Goal: Task Accomplishment & Management: Complete application form

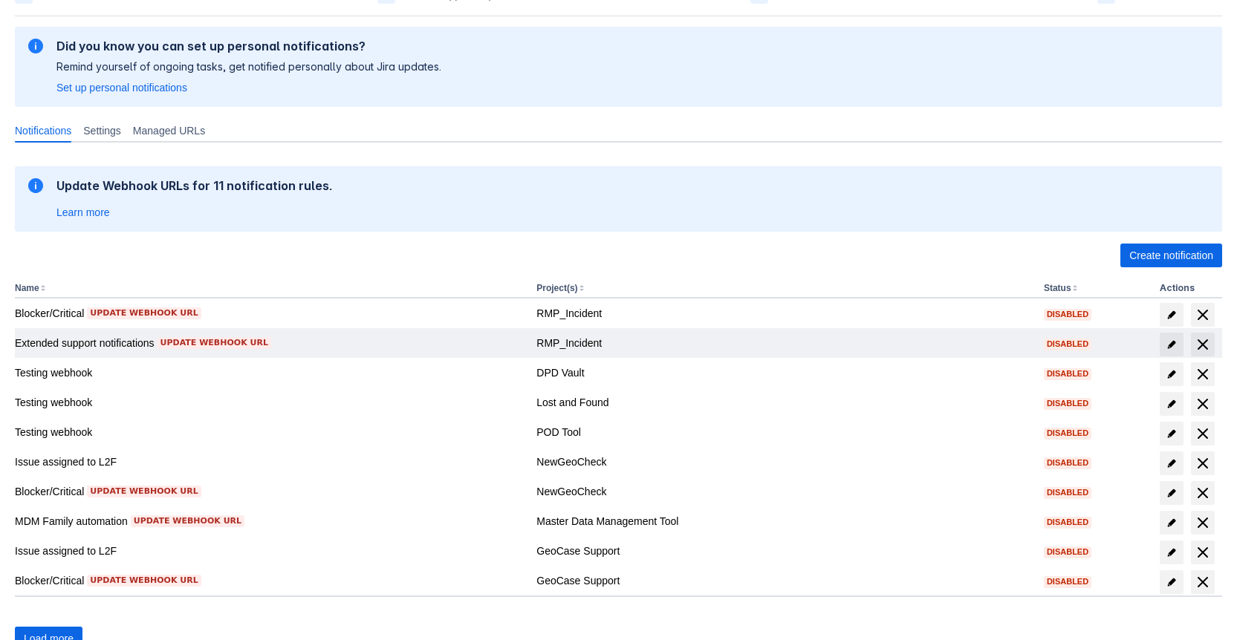
scroll to position [165, 0]
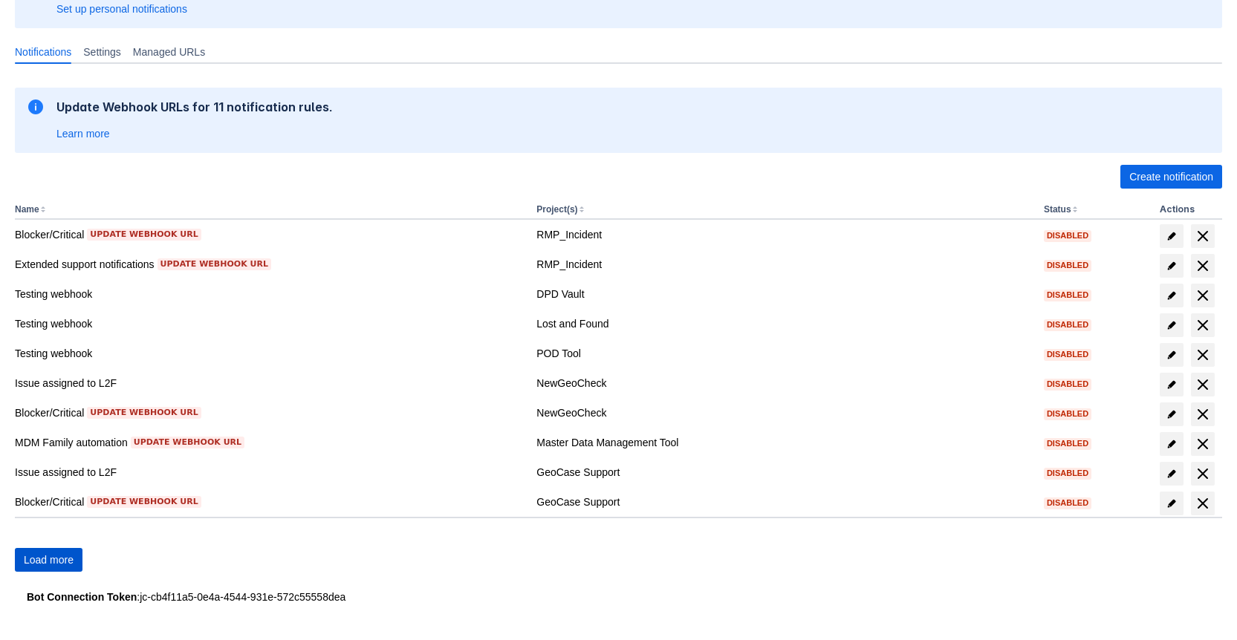
click at [65, 559] on span "Load more" at bounding box center [49, 560] width 50 height 24
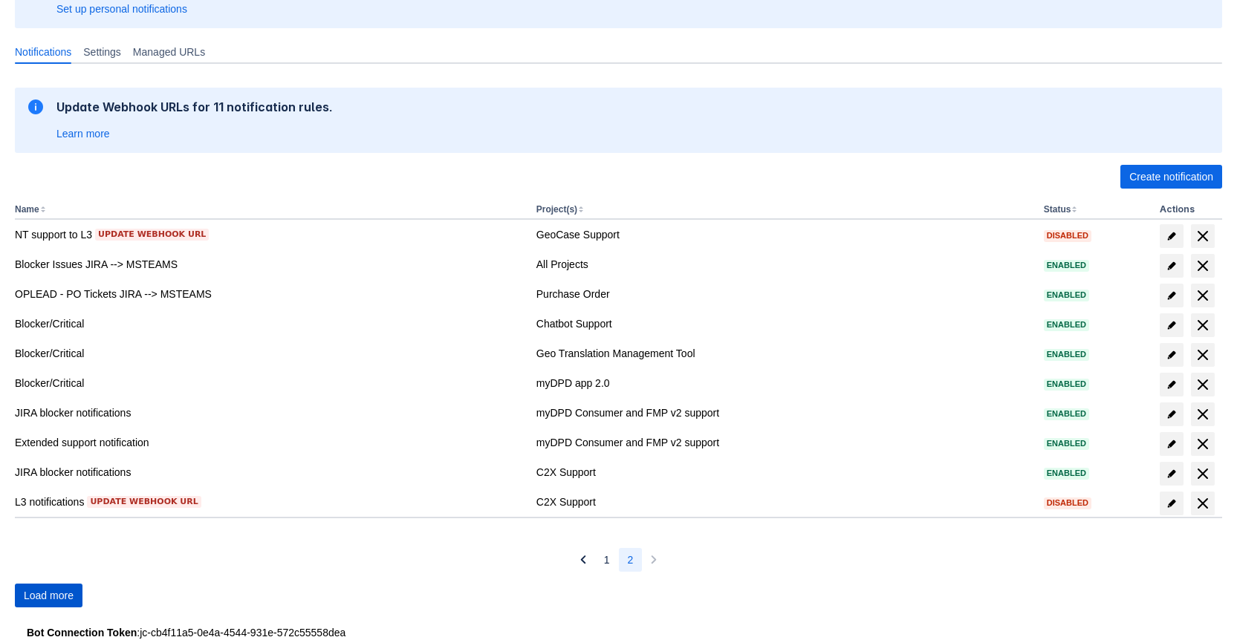
click at [62, 596] on span "Load more" at bounding box center [49, 596] width 50 height 24
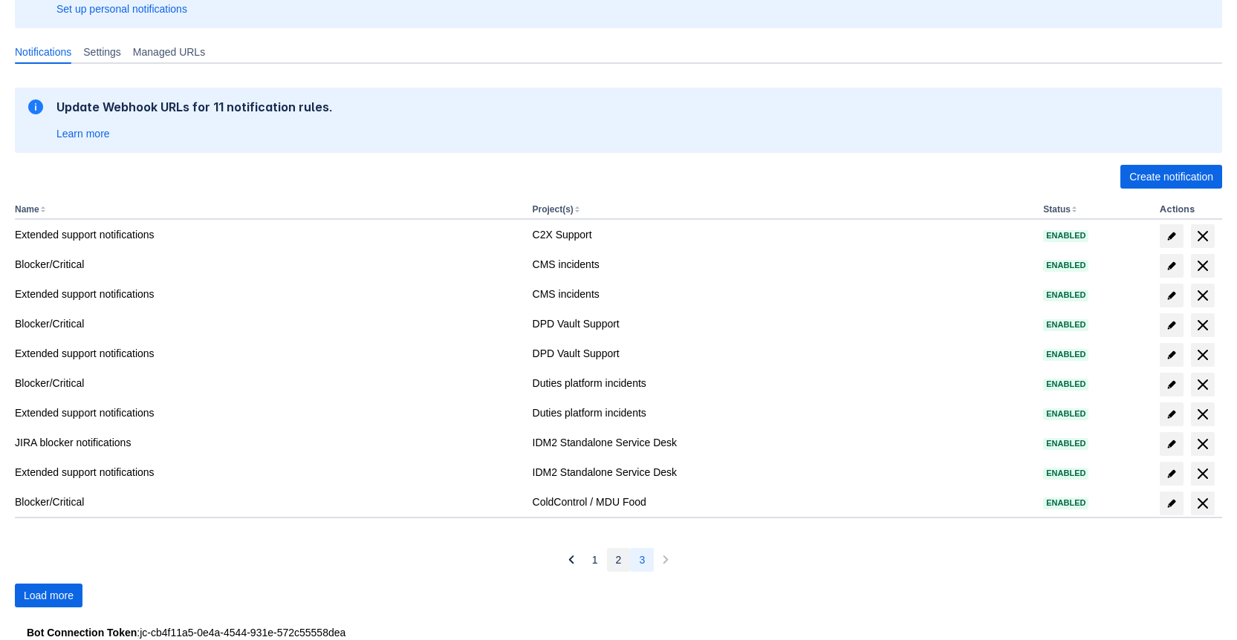
click at [618, 557] on span "2" at bounding box center [619, 560] width 6 height 24
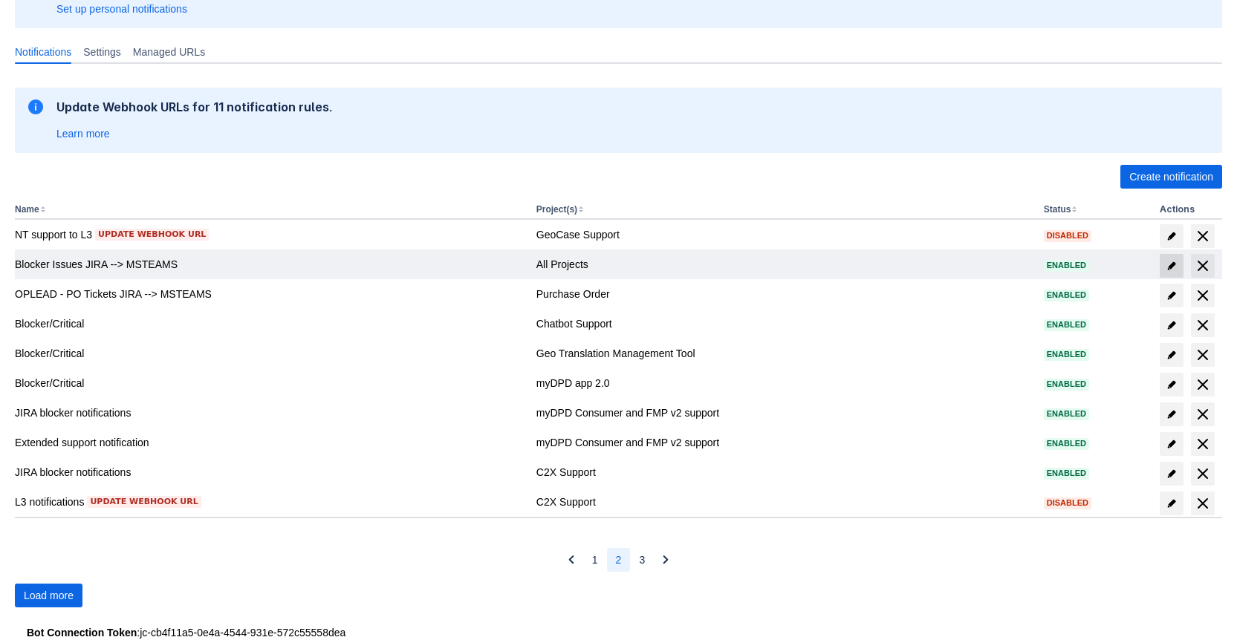
click at [1161, 265] on span at bounding box center [1172, 266] width 24 height 24
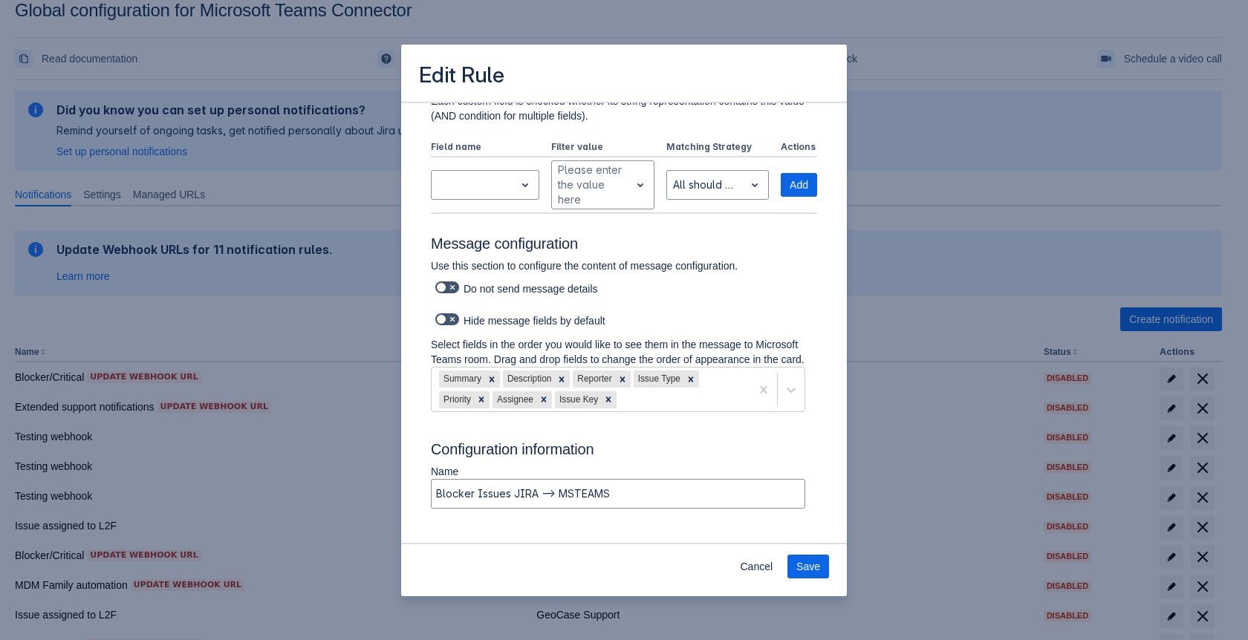
scroll to position [522, 0]
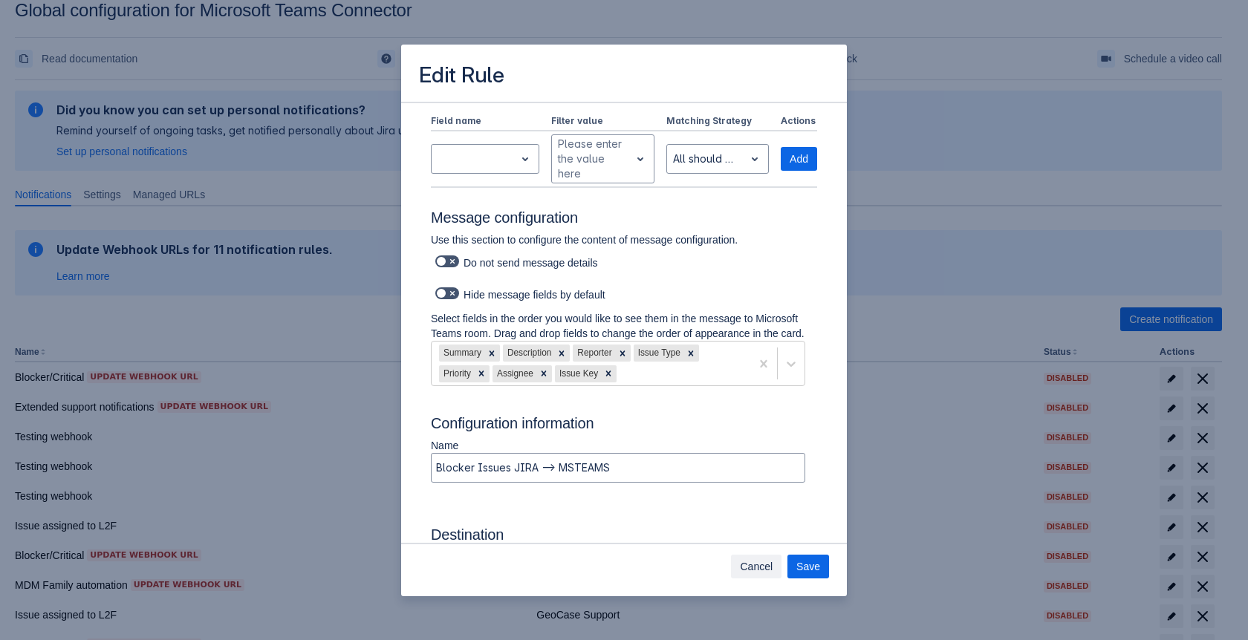
click at [766, 562] on span "Cancel" at bounding box center [756, 567] width 33 height 24
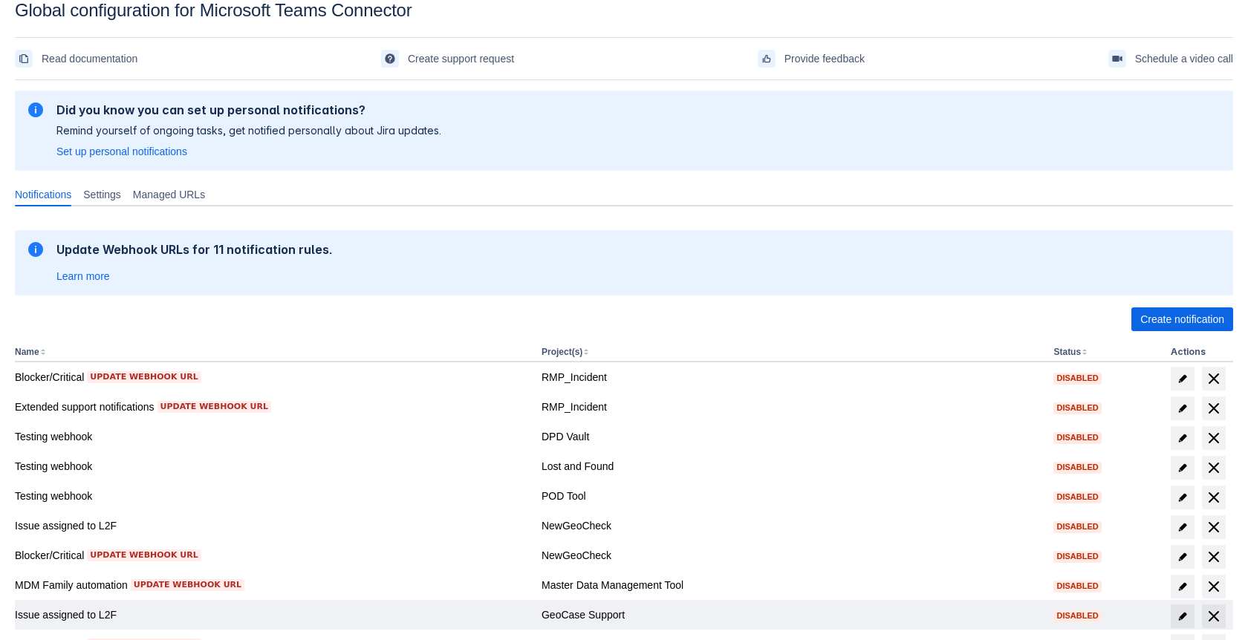
scroll to position [150, 0]
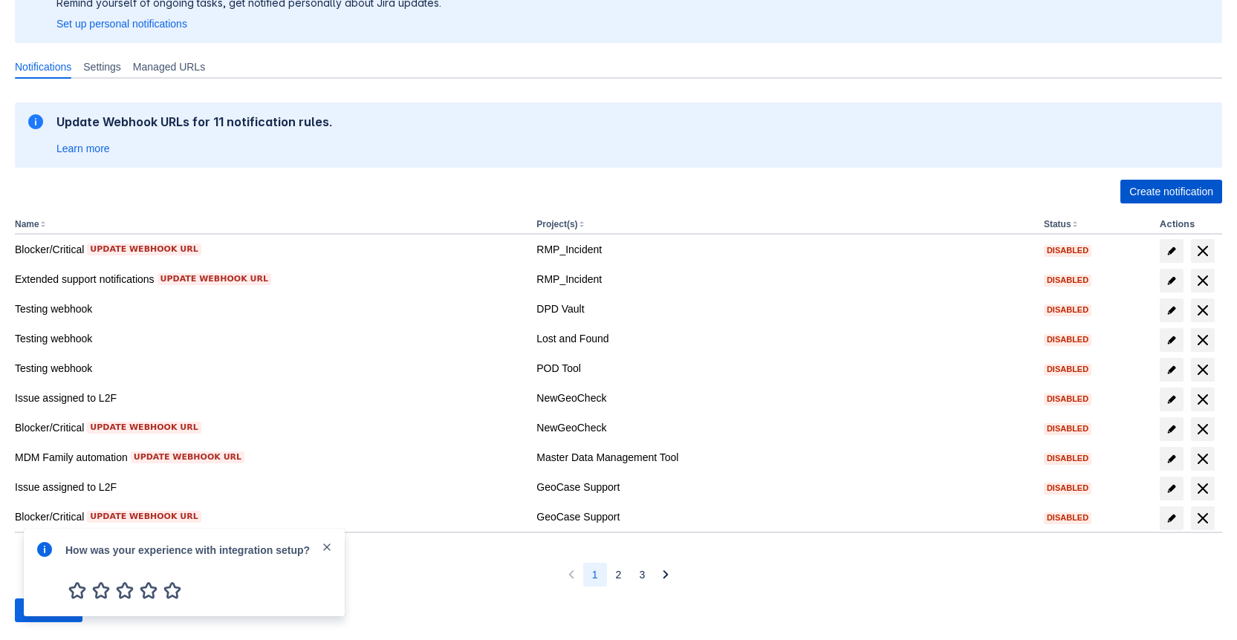
click at [1171, 186] on span "Create notification" at bounding box center [1171, 192] width 84 height 24
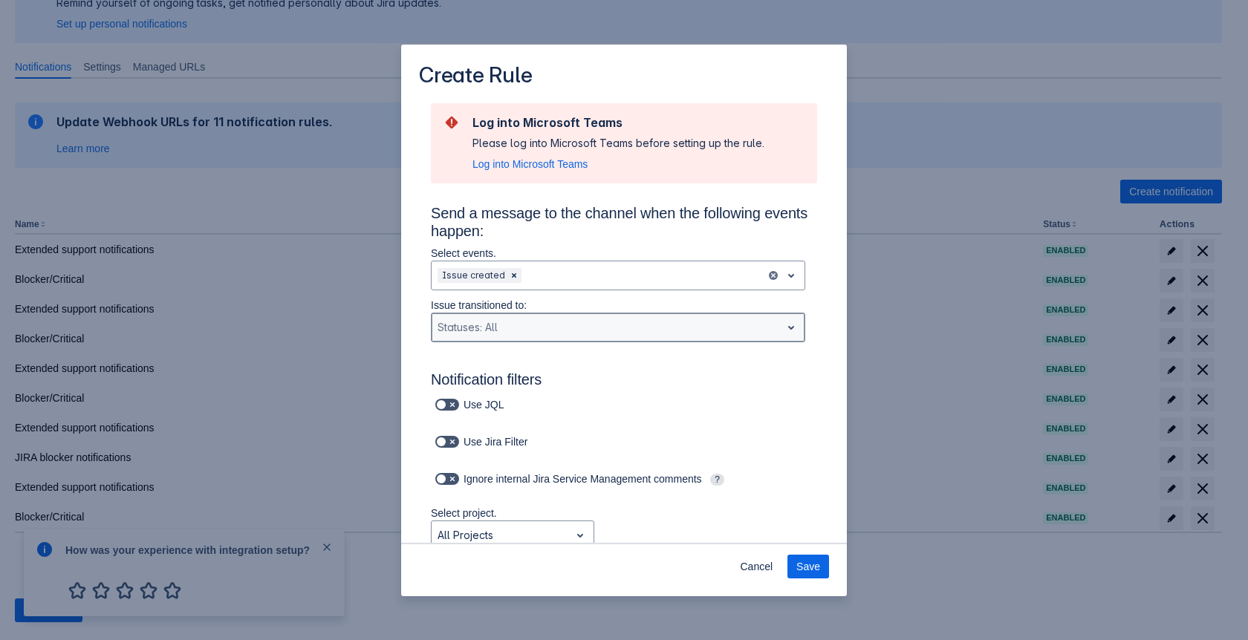
click at [576, 337] on div "Statuses: All" at bounding box center [606, 328] width 349 height 24
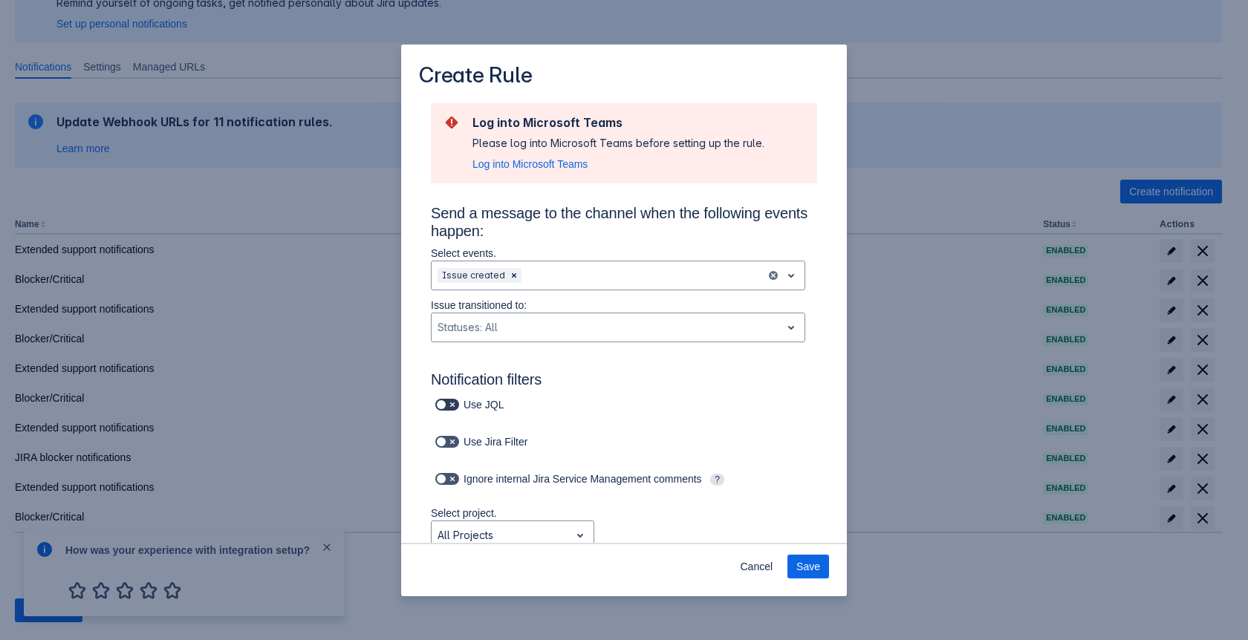
click at [448, 407] on span "Scrollable content" at bounding box center [453, 405] width 12 height 12
click at [445, 407] on input "Scrollable content" at bounding box center [440, 405] width 10 height 10
checkbox input "true"
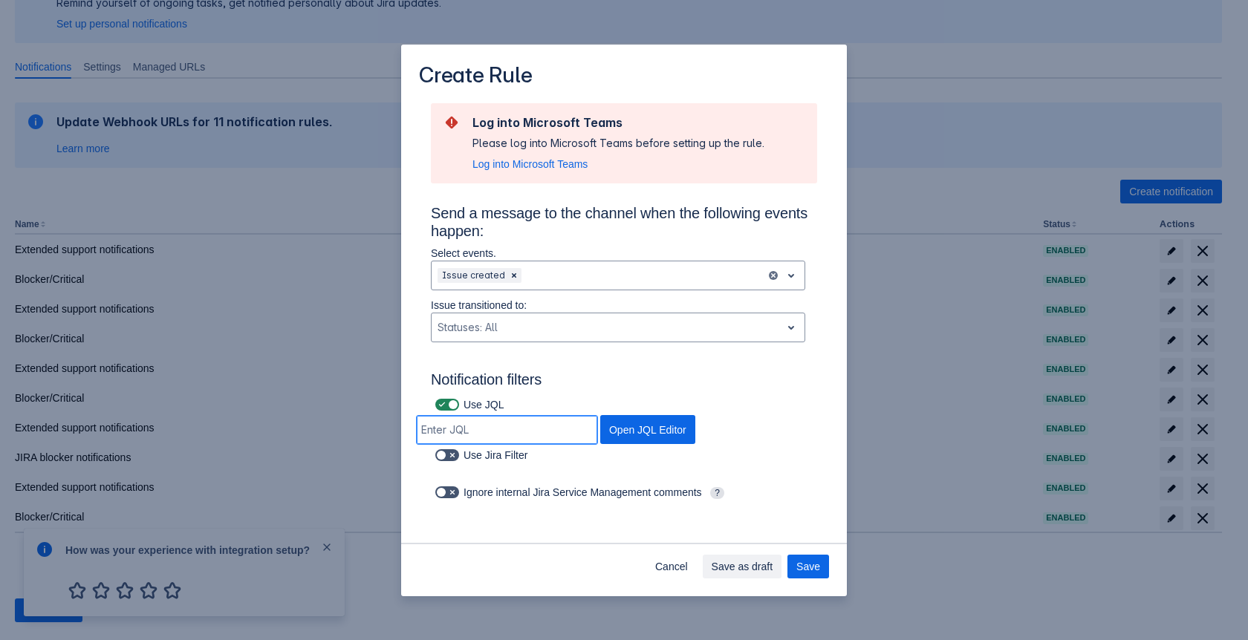
click at [510, 426] on input "Scrollable content" at bounding box center [507, 430] width 181 height 27
click at [658, 423] on span "Open JQL Editor" at bounding box center [647, 429] width 77 height 29
type input "project = INFRAAND cf[10010] = "Jira administration (INFRA)""
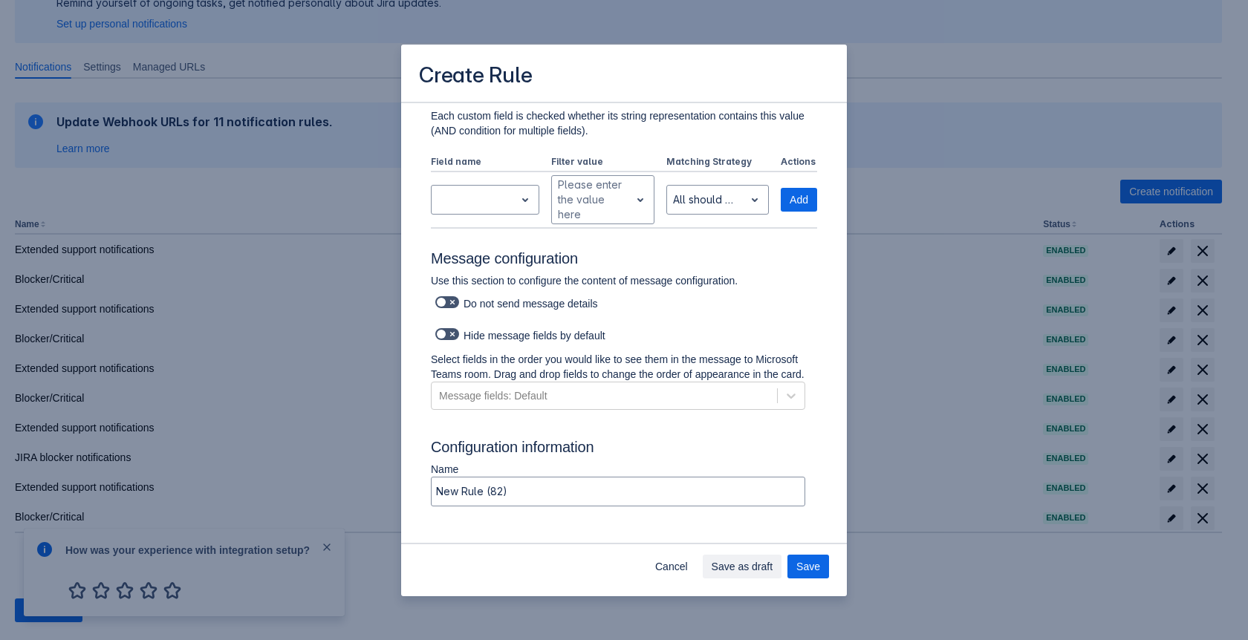
scroll to position [522, 0]
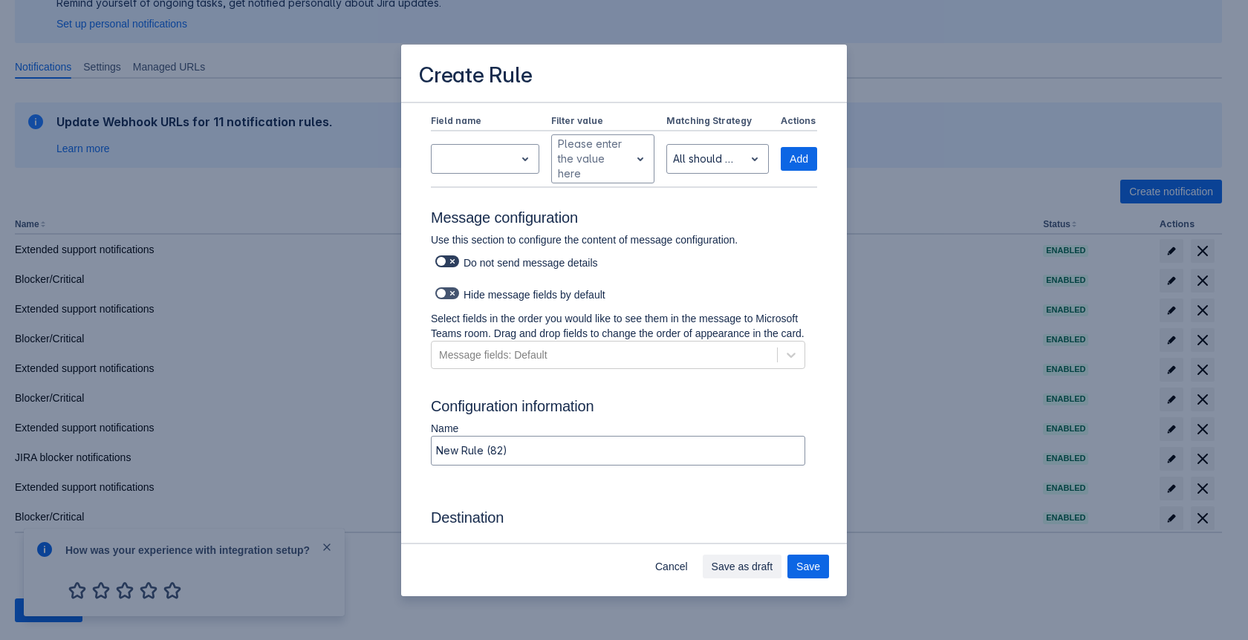
click at [451, 259] on span "Scrollable content" at bounding box center [453, 262] width 12 height 12
click at [445, 259] on input "Scrollable content" at bounding box center [440, 262] width 10 height 10
checkbox input "true"
type input "project = INFRAAND cf[10010] = "Jira administration (INFRA)""
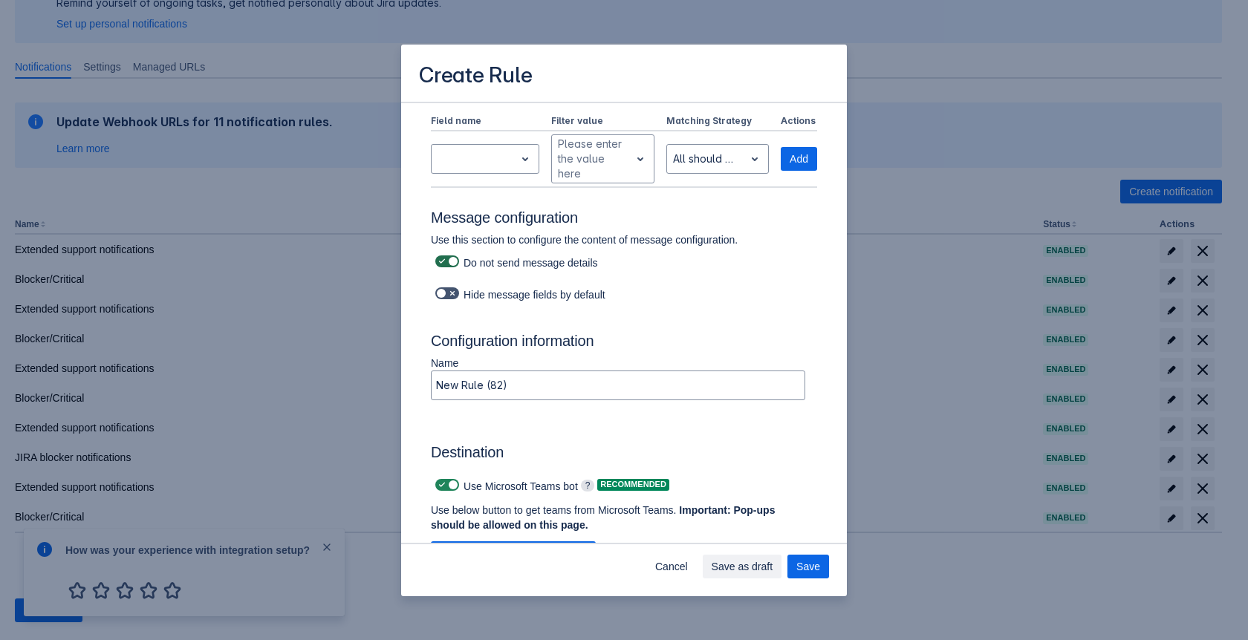
click at [451, 261] on span "Scrollable content" at bounding box center [453, 262] width 12 height 12
click at [445, 261] on input "Scrollable content" at bounding box center [440, 262] width 10 height 10
checkbox input "false"
type input "project = INFRAAND cf[10010] = "Jira administration (INFRA)""
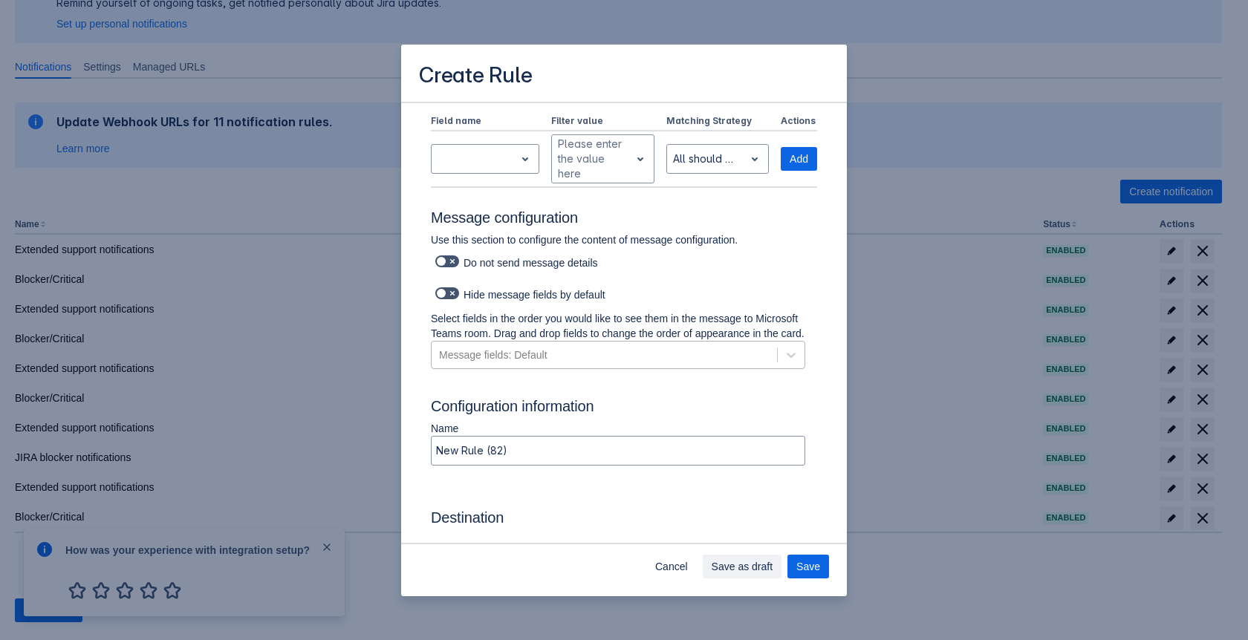
click at [569, 367] on div "Message fields: Default" at bounding box center [605, 355] width 346 height 24
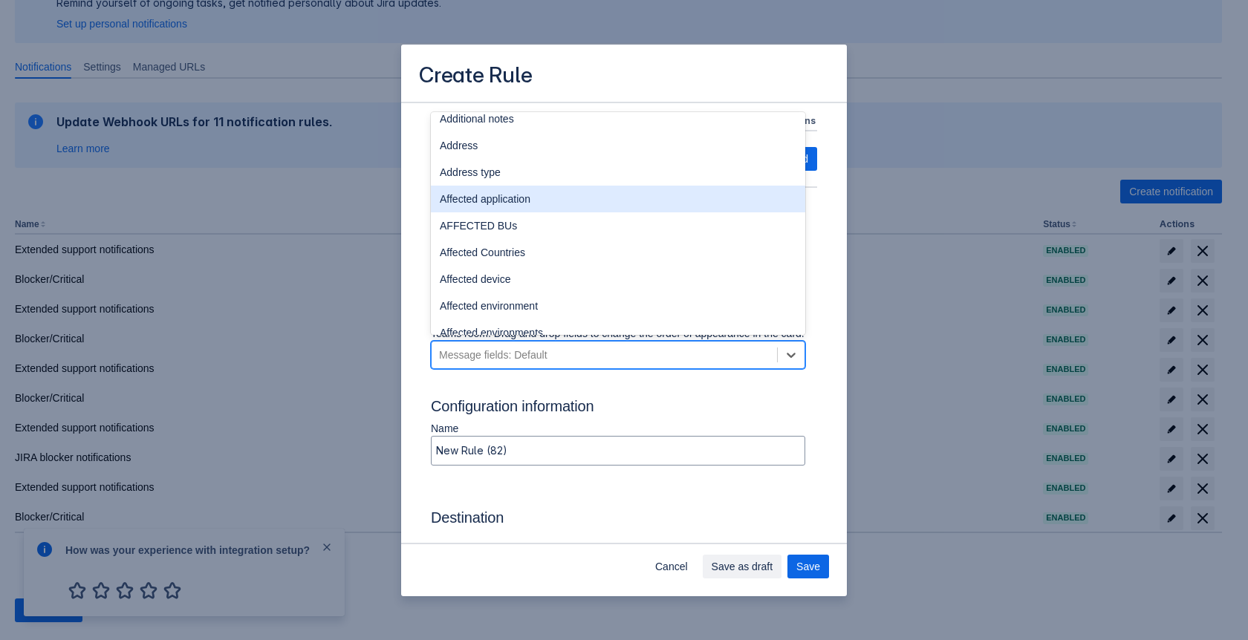
scroll to position [520, 0]
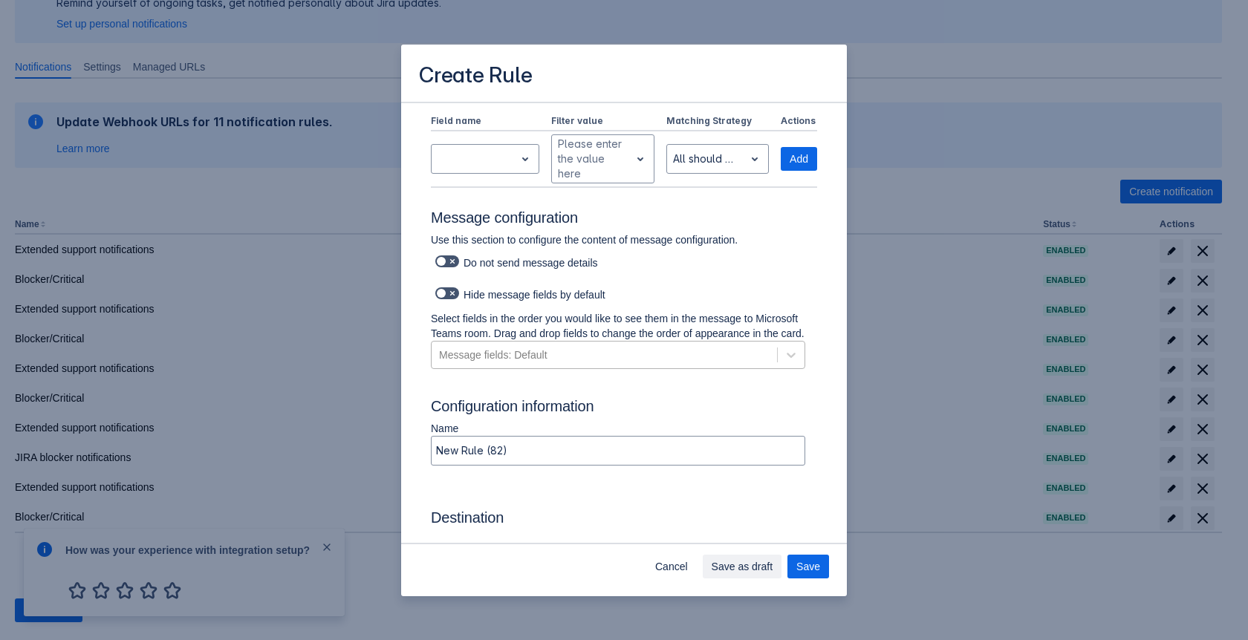
click at [629, 367] on div "Message fields: Default" at bounding box center [605, 355] width 346 height 24
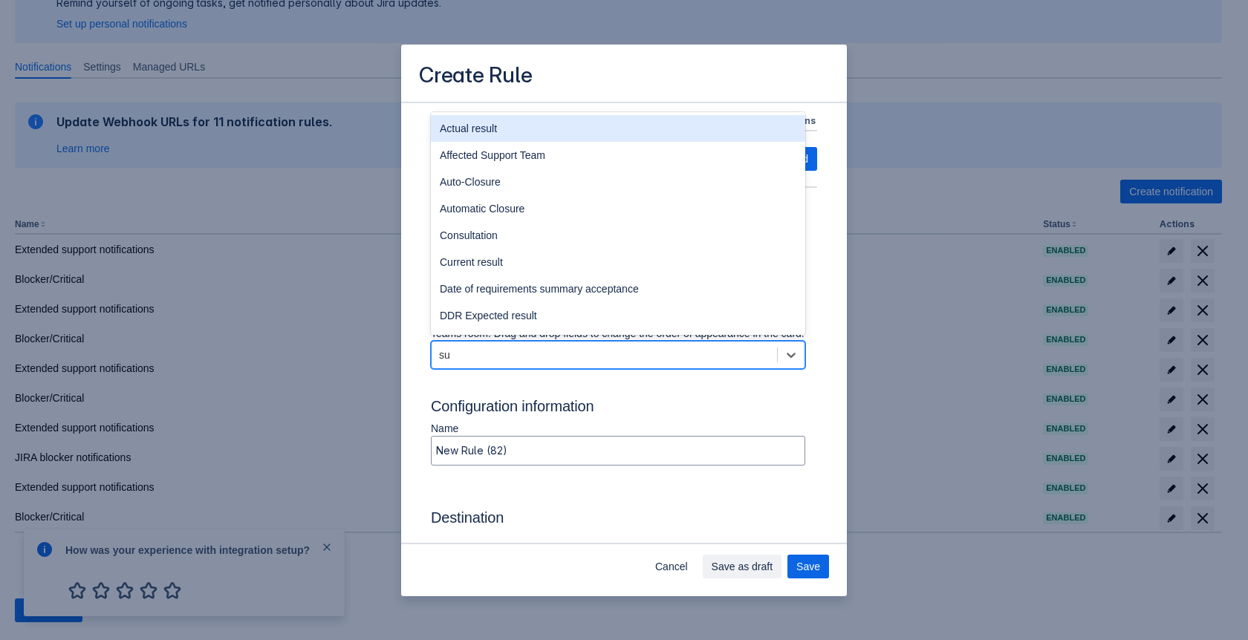
type input "sum"
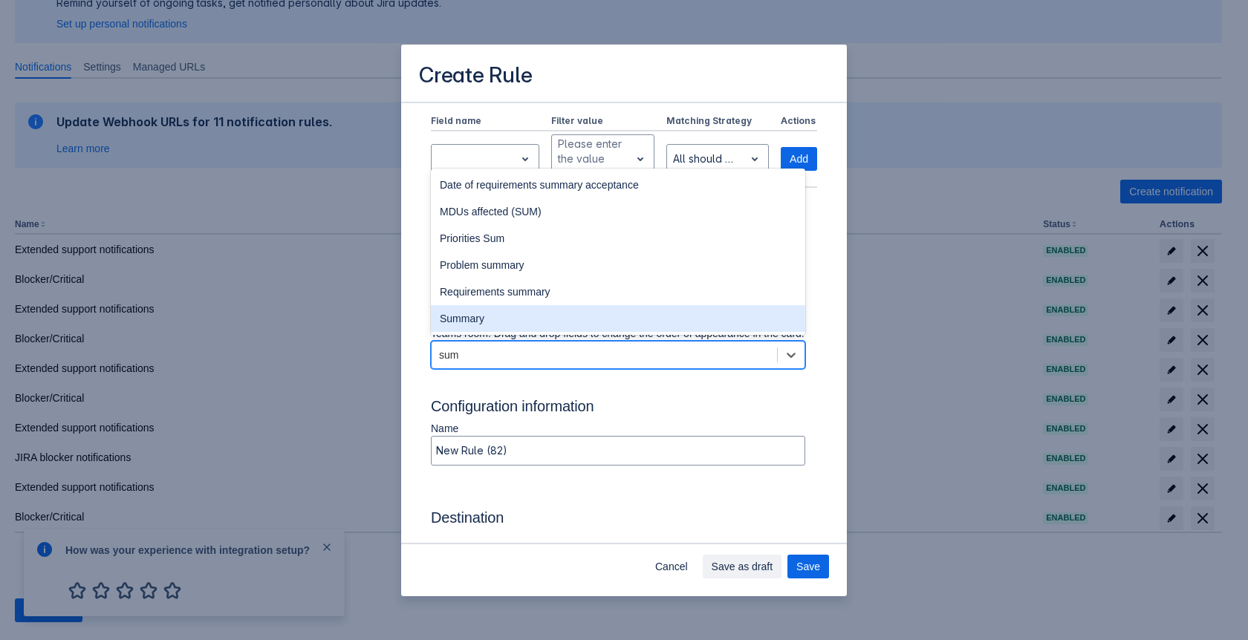
click at [574, 332] on div "Summary" at bounding box center [618, 318] width 374 height 27
type input "project = INFRAAND cf[10010] = "Jira administration (INFRA)""
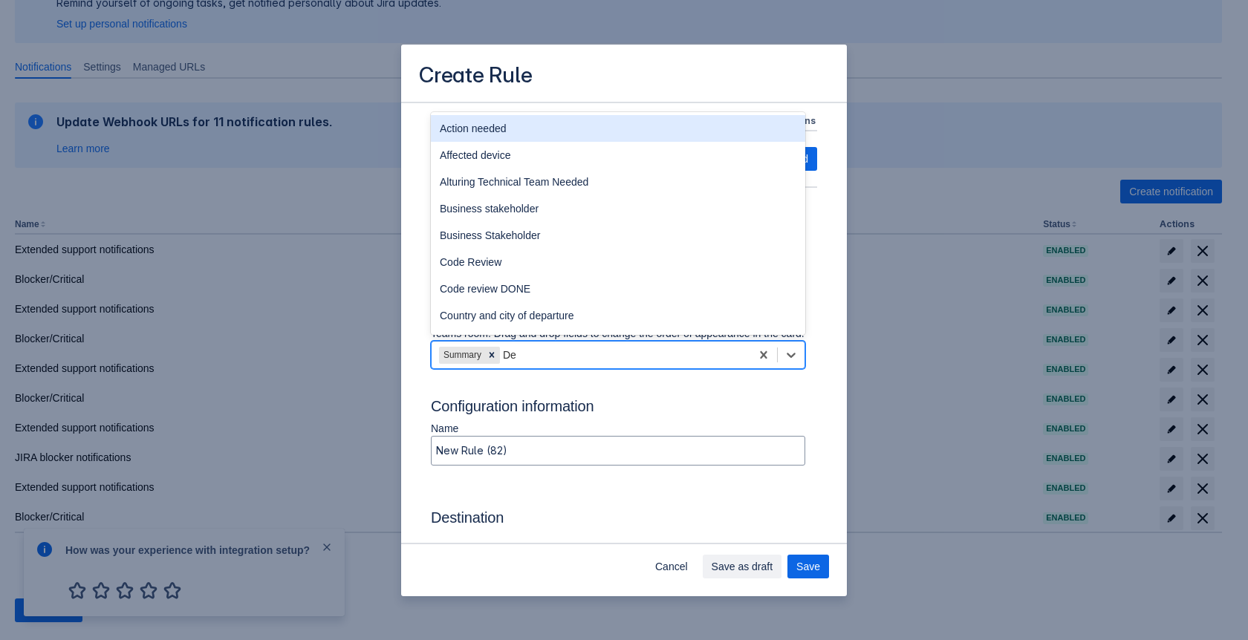
type input "Des"
click at [491, 142] on div "Description" at bounding box center [618, 128] width 374 height 27
type input "project = INFRAAND cf[10010] = "Jira administration (INFRA)""
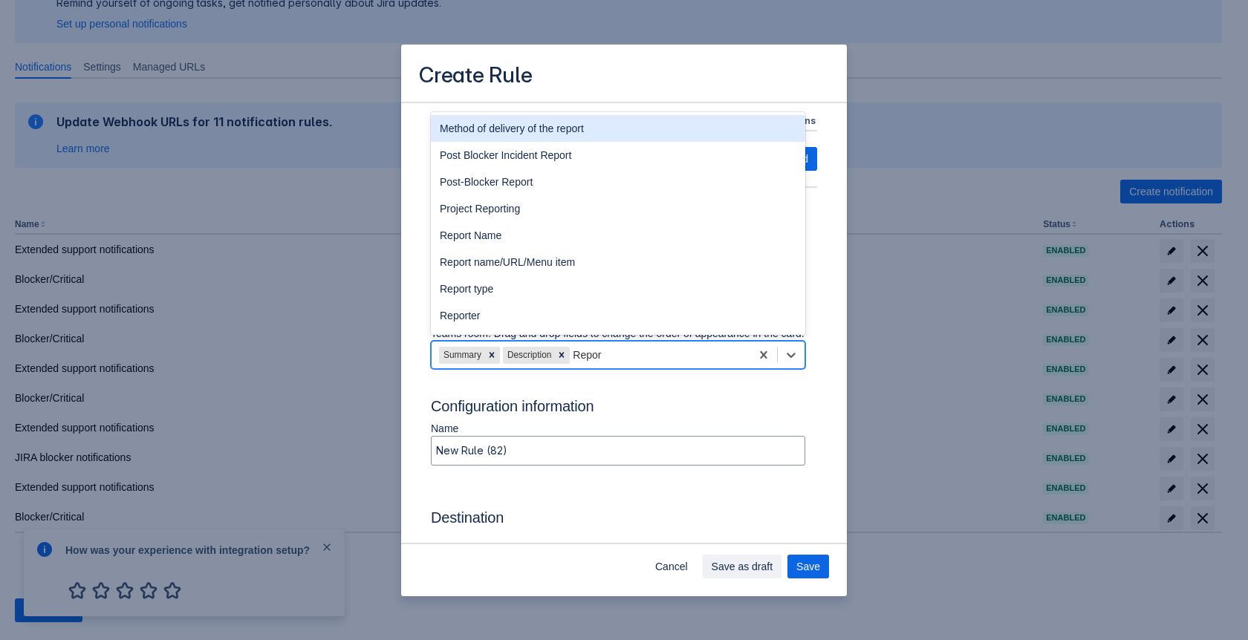
type input "Report"
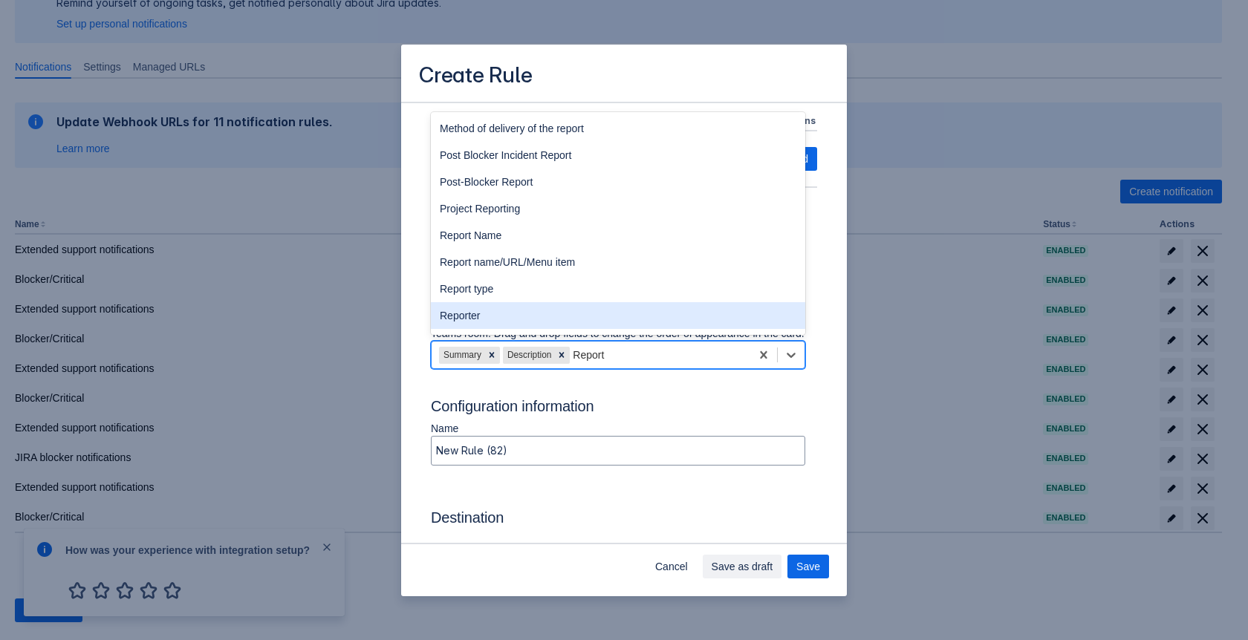
click at [554, 328] on div "Reporter" at bounding box center [618, 315] width 374 height 27
type input "project = INFRAAND cf[10010] = "Jira administration (INFRA)""
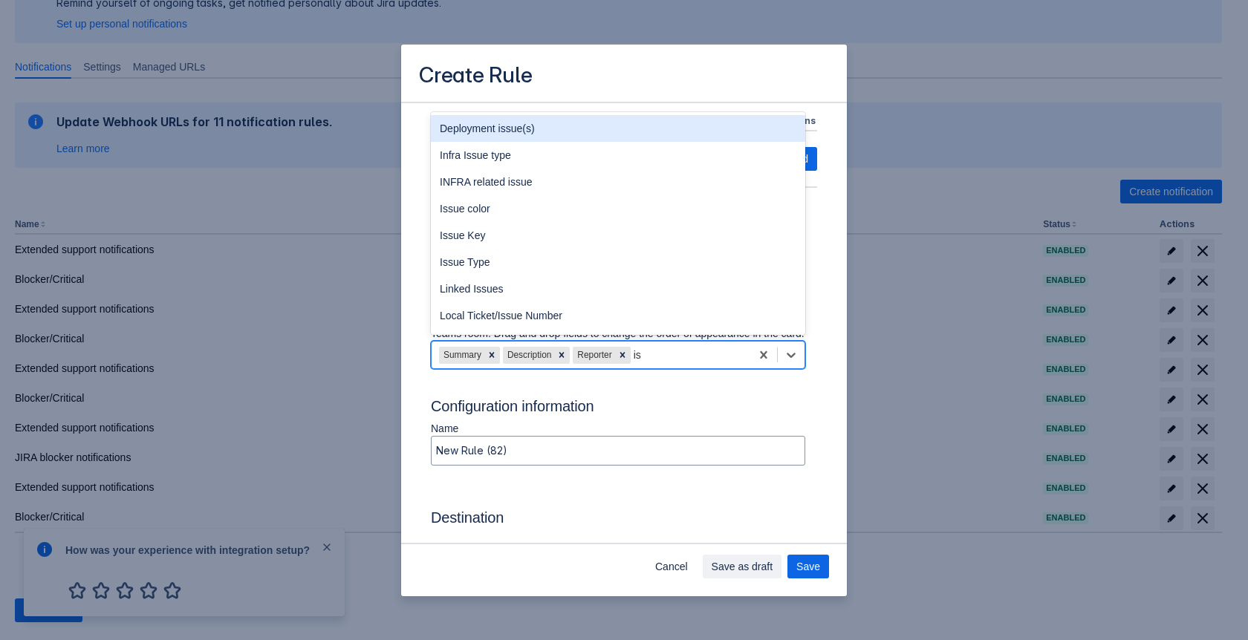
type input "i"
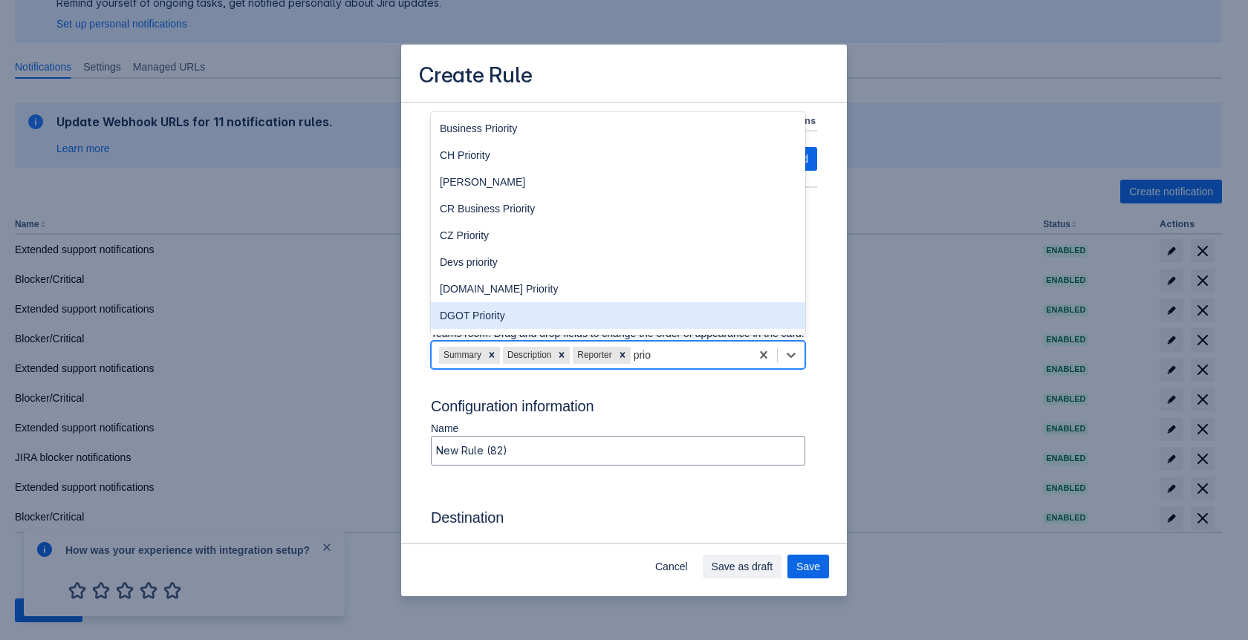
type input "prior"
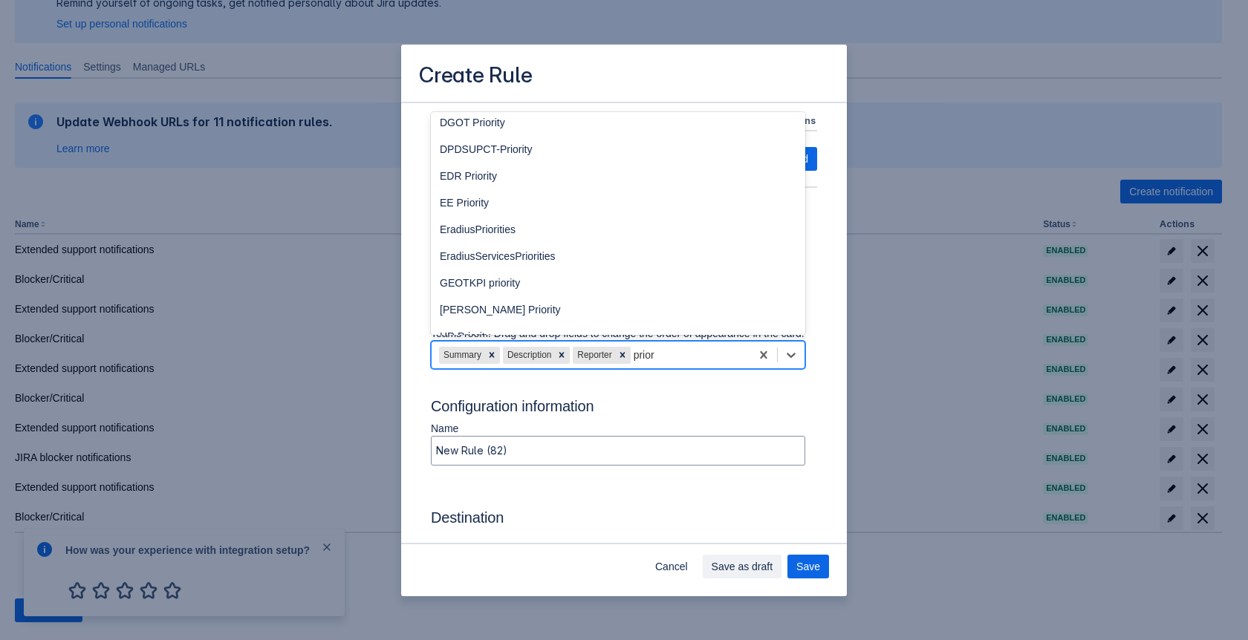
scroll to position [490, 0]
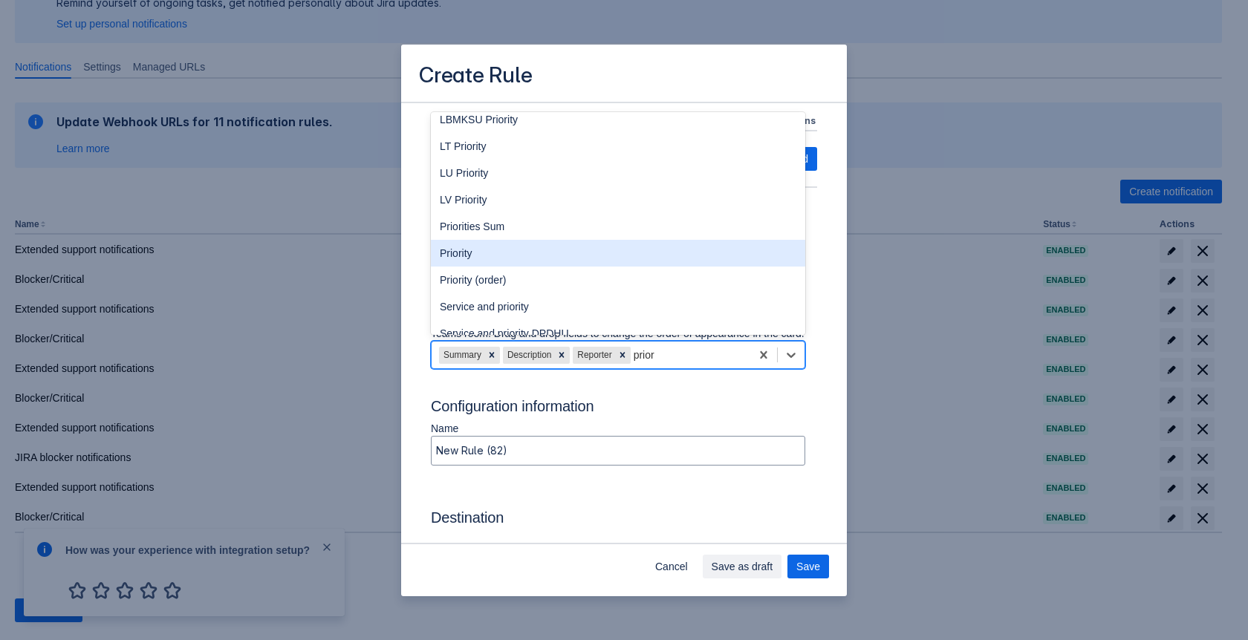
click at [553, 267] on div "Priority" at bounding box center [618, 253] width 374 height 27
type input "project = INFRAAND cf[10010] = "Jira administration (INFRA)""
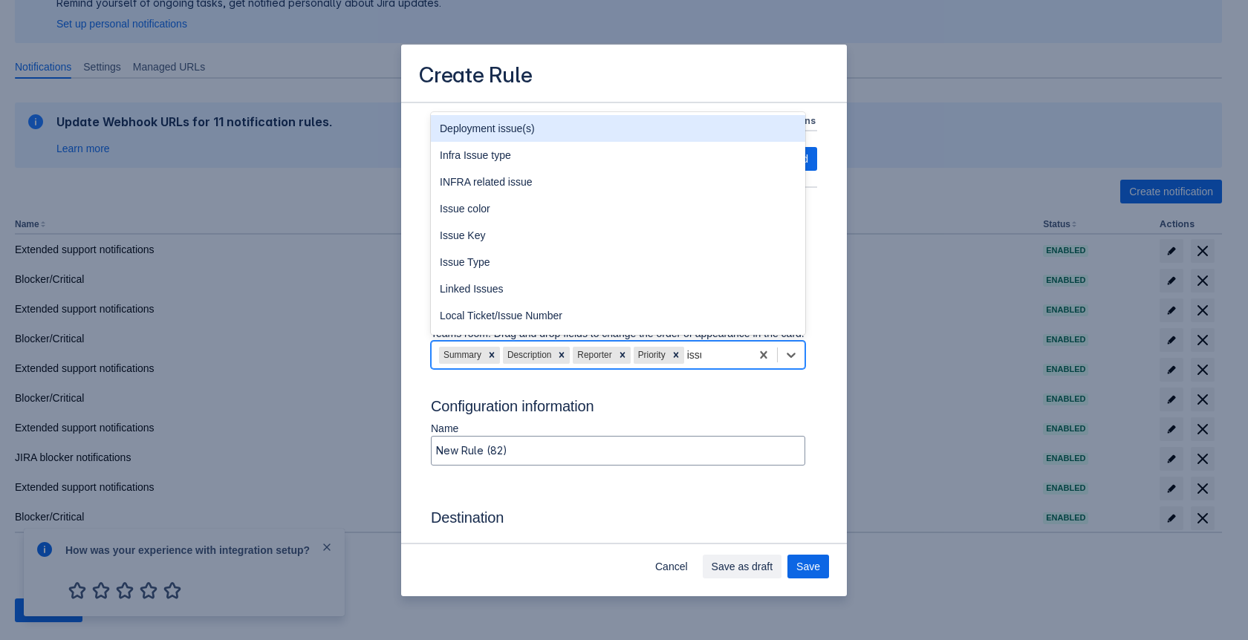
type input "issue"
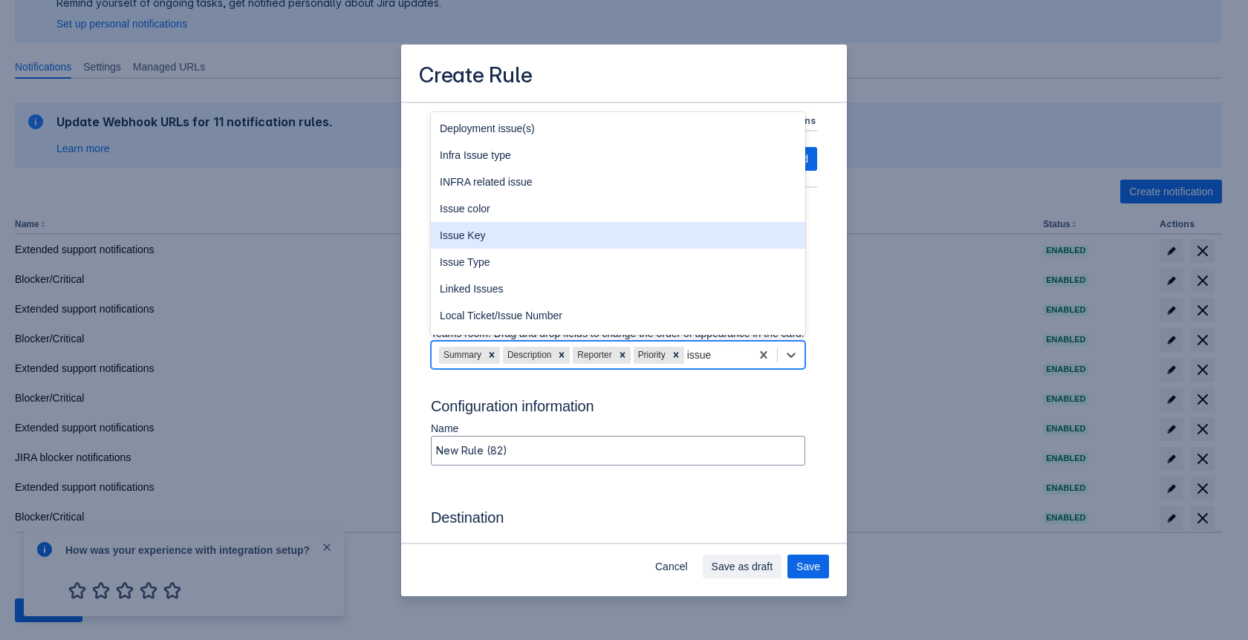
click at [525, 245] on div "Issue Key" at bounding box center [618, 235] width 374 height 27
type input "project = INFRAAND cf[10010] = "Jira administration (INFRA)""
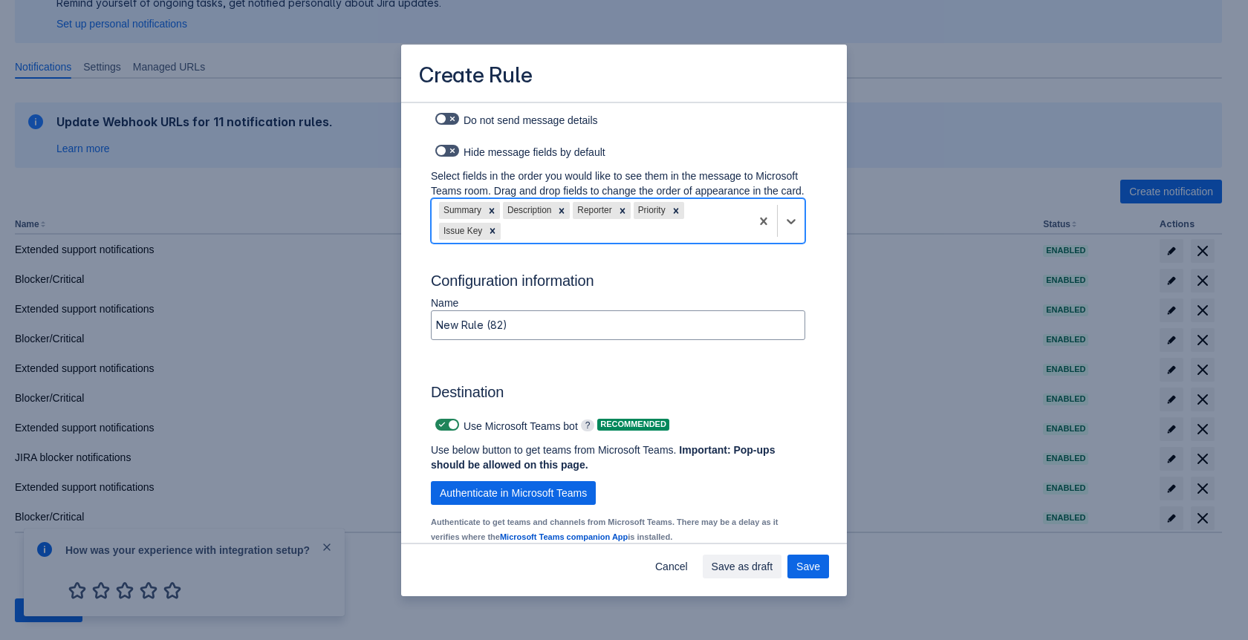
scroll to position [670, 0]
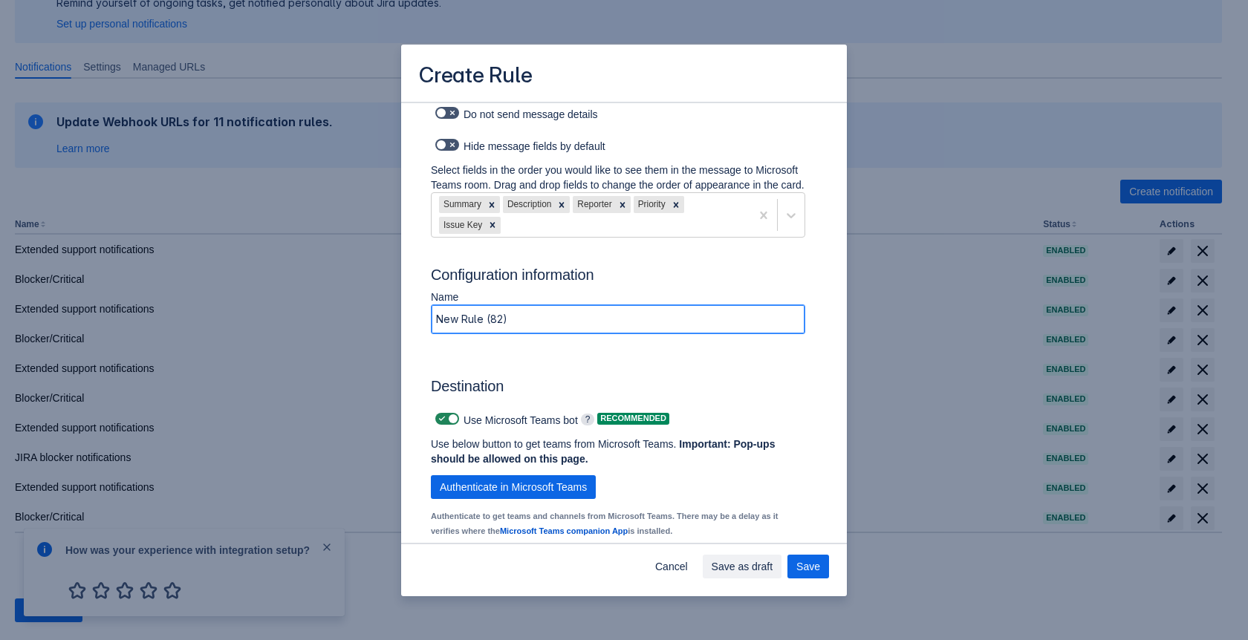
drag, startPoint x: 531, startPoint y: 334, endPoint x: 411, endPoint y: 332, distance: 120.4
click at [411, 332] on div "Log into Microsoft Teams Please log into Microsoft Teams before setting up the …" at bounding box center [624, 81] width 446 height 1297
type input "J"
type input "project = INFRAAND cf[10010] = "Jira administration (INFRA)""
type input "Ji"
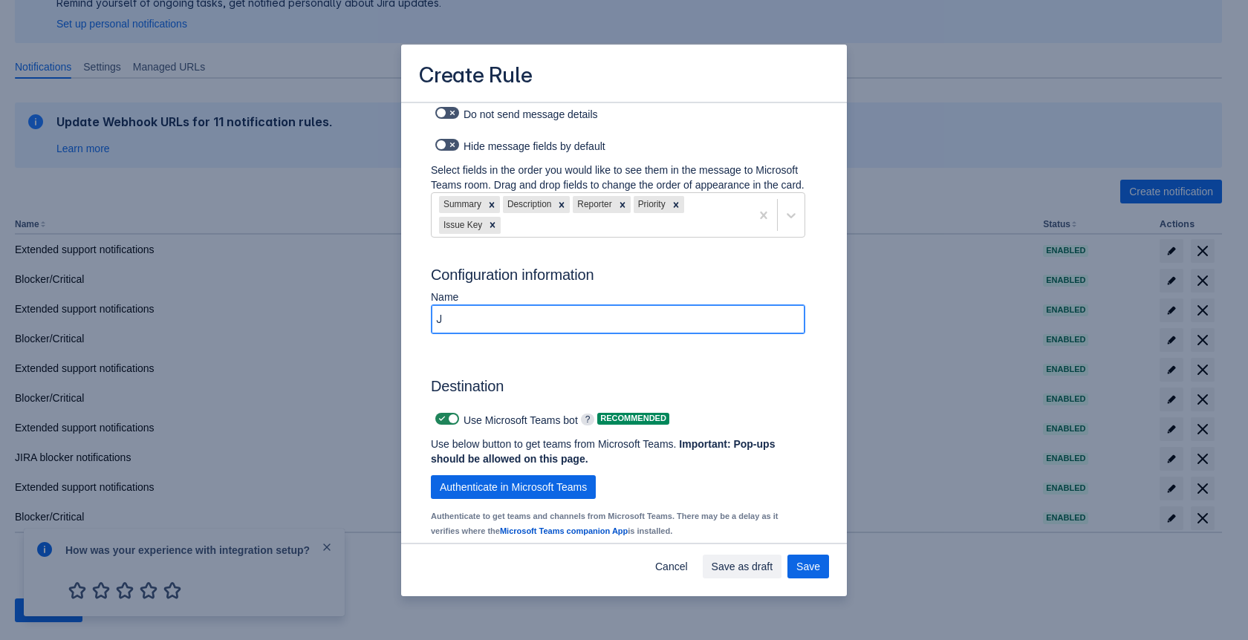
type input "project = INFRAAND cf[10010] = "Jira administration (INFRA)""
type input "Jir"
type input "project = INFRAAND cf[10010] = "Jira administration (INFRA)""
type input "Jira"
type input "project = INFRAAND cf[10010] = "Jira administration (INFRA)""
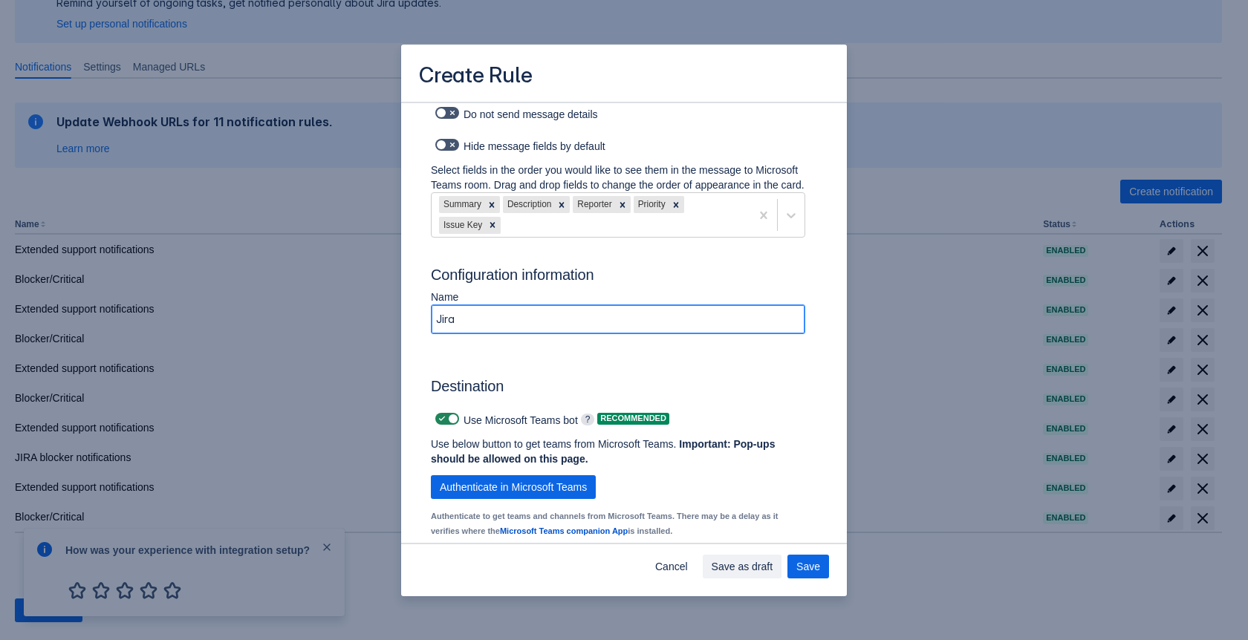
type input "Jira"
type input "project = INFRAAND cf[10010] = "Jira administration (INFRA)""
type input "Jira t"
type input "project = INFRAAND cf[10010] = "Jira administration (INFRA)""
type input "Jira ti"
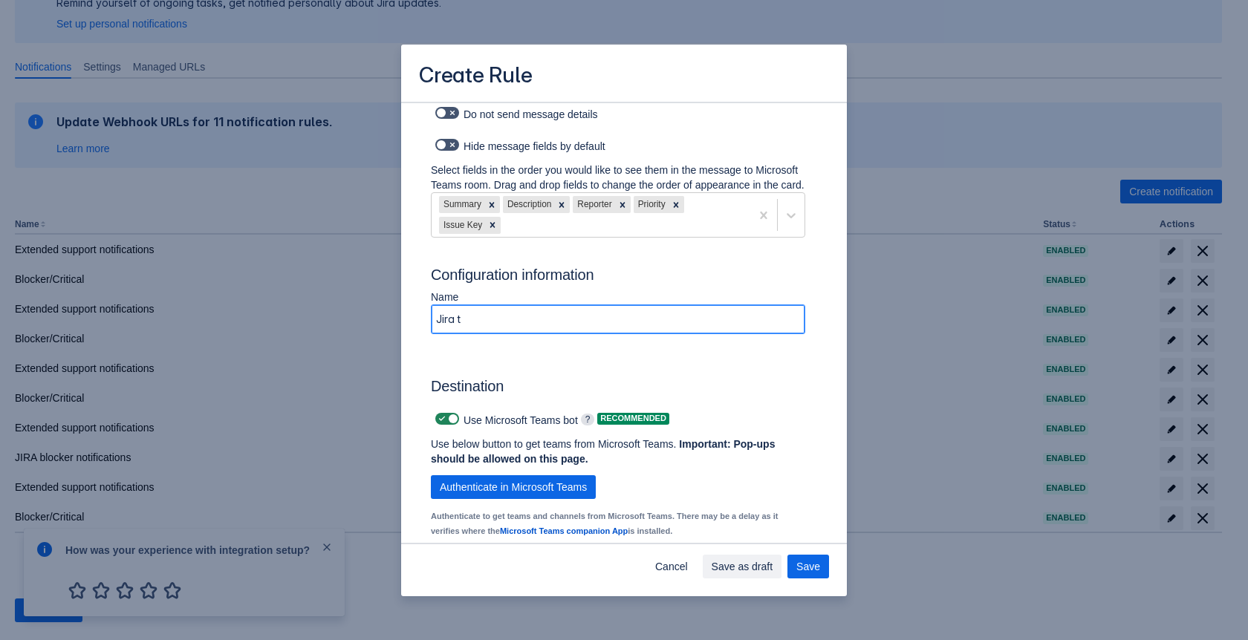
type input "project = INFRAAND cf[10010] = "Jira administration (INFRA)""
type input "Jira tic"
type input "project = INFRAAND cf[10010] = "Jira administration (INFRA)""
type input "Jira tick"
type input "project = INFRAAND cf[10010] = "Jira administration (INFRA)""
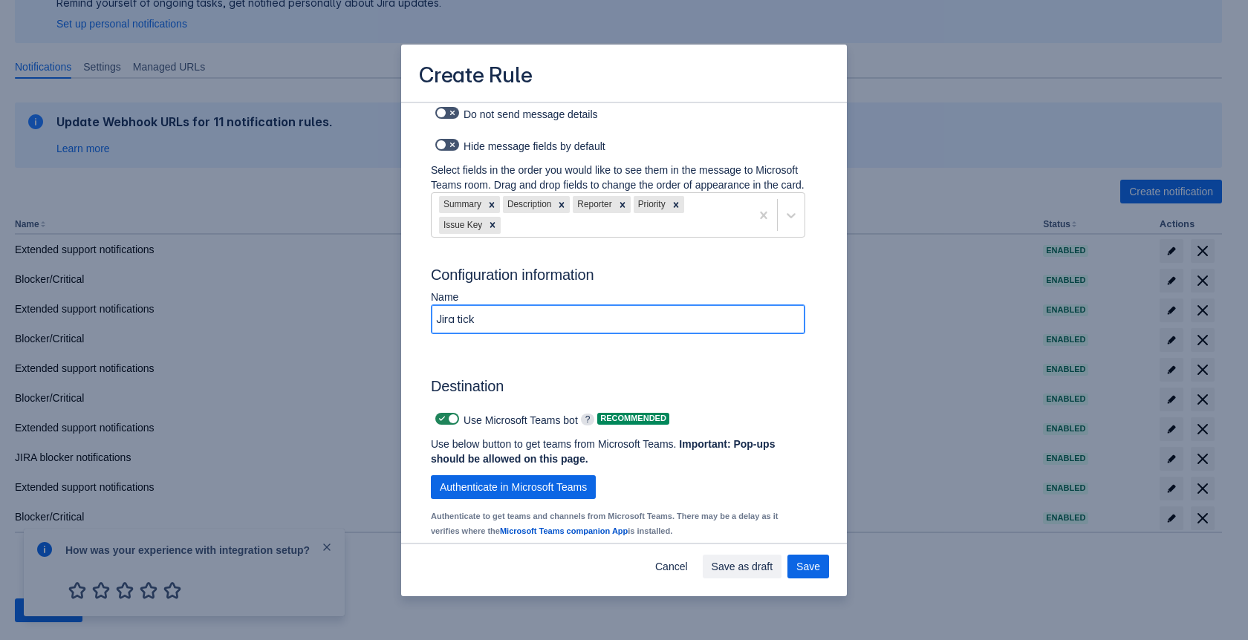
type input "[PERSON_NAME]"
type input "project = INFRAAND cf[10010] = "Jira administration (INFRA)""
type input "Jira ticket"
type input "project = INFRAAND cf[10010] = "Jira administration (INFRA)""
type input "Jira tickets"
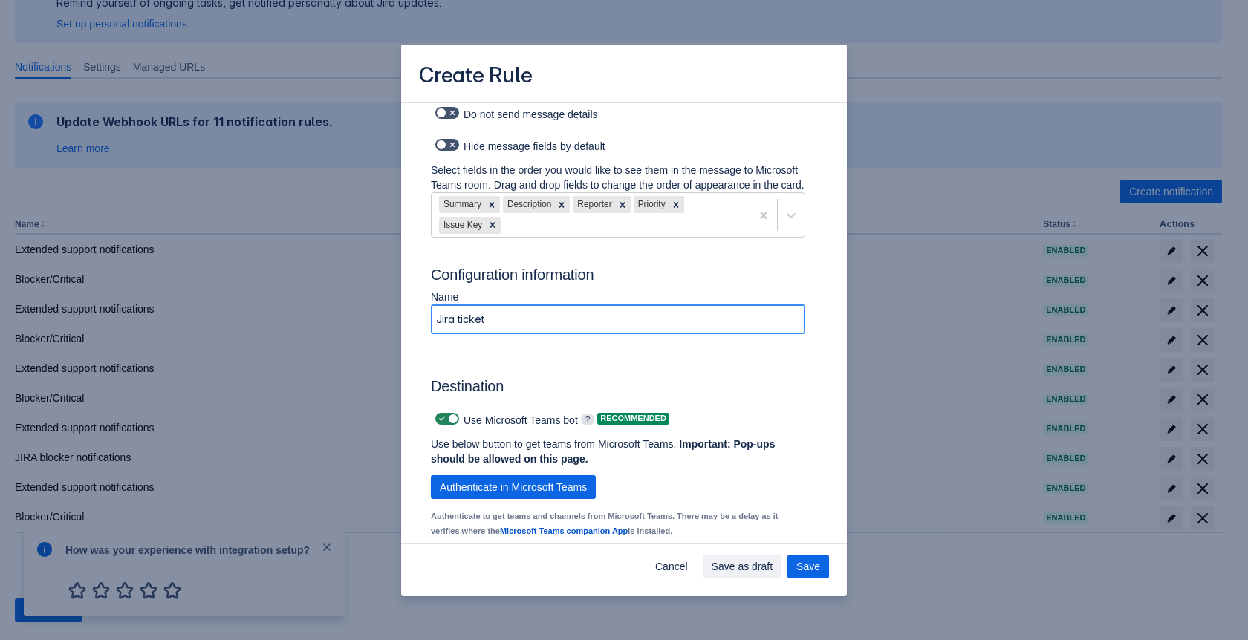
type input "project = INFRAAND cf[10010] = "Jira administration (INFRA)""
type input "Jira tickets"
type input "project = INFRAAND cf[10010] = "Jira administration (INFRA)""
type input "Jira tickets -"
type input "project = INFRAAND cf[10010] = "Jira administration (INFRA)""
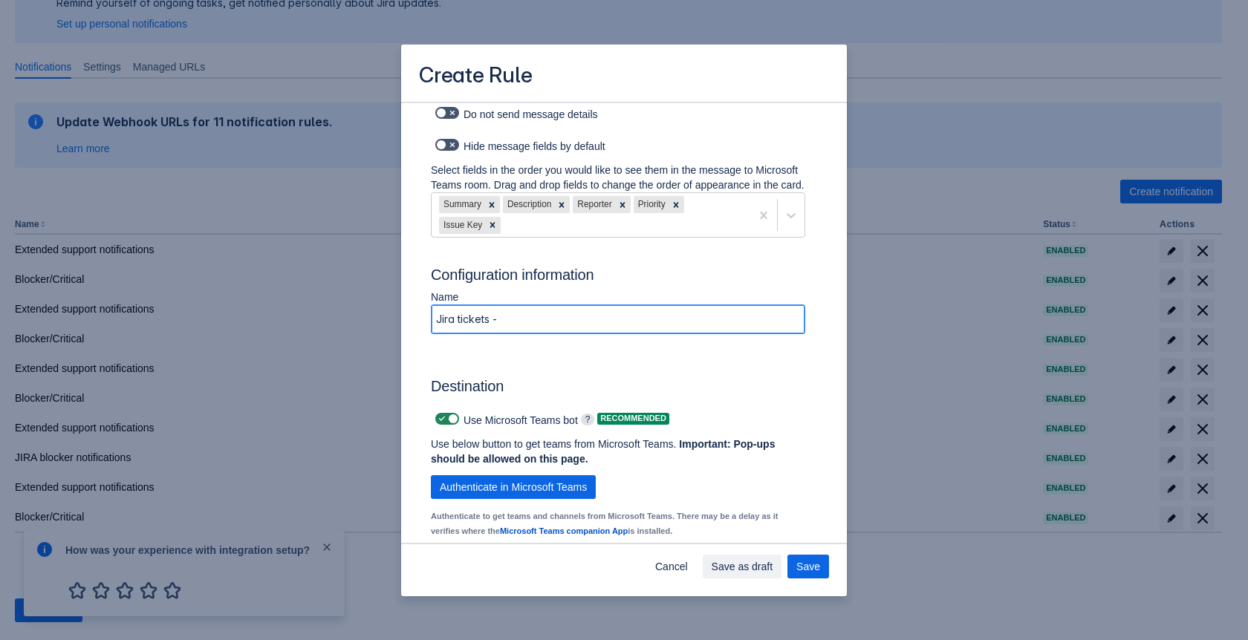
type input "Jira tickets --"
type input "project = INFRAAND cf[10010] = "Jira administration (INFRA)""
type input "Jira tickets -->"
type input "project = INFRAAND cf[10010] = "Jira administration (INFRA)""
type input "Jira tickets -->"
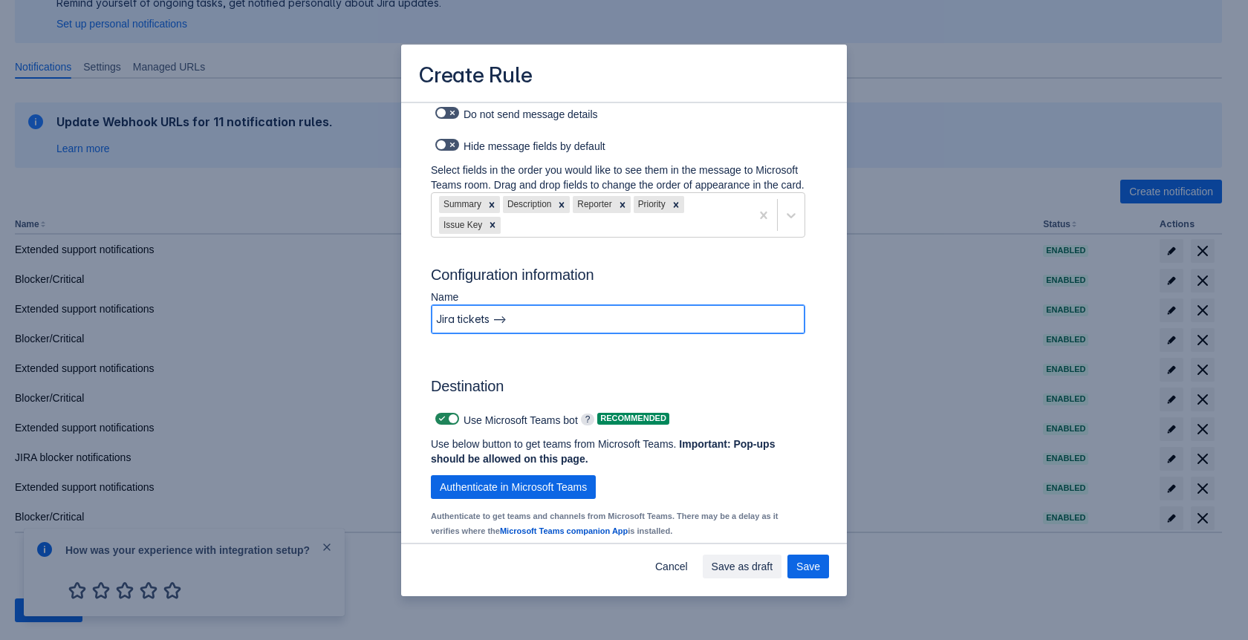
type input "project = INFRAAND cf[10010] = "Jira administration (INFRA)""
type input "Jira tickets --> M"
type input "project = INFRAAND cf[10010] = "Jira administration (INFRA)""
type input "Jira tickets --> [GEOGRAPHIC_DATA]"
type input "project = INFRAAND cf[10010] = "Jira administration (INFRA)""
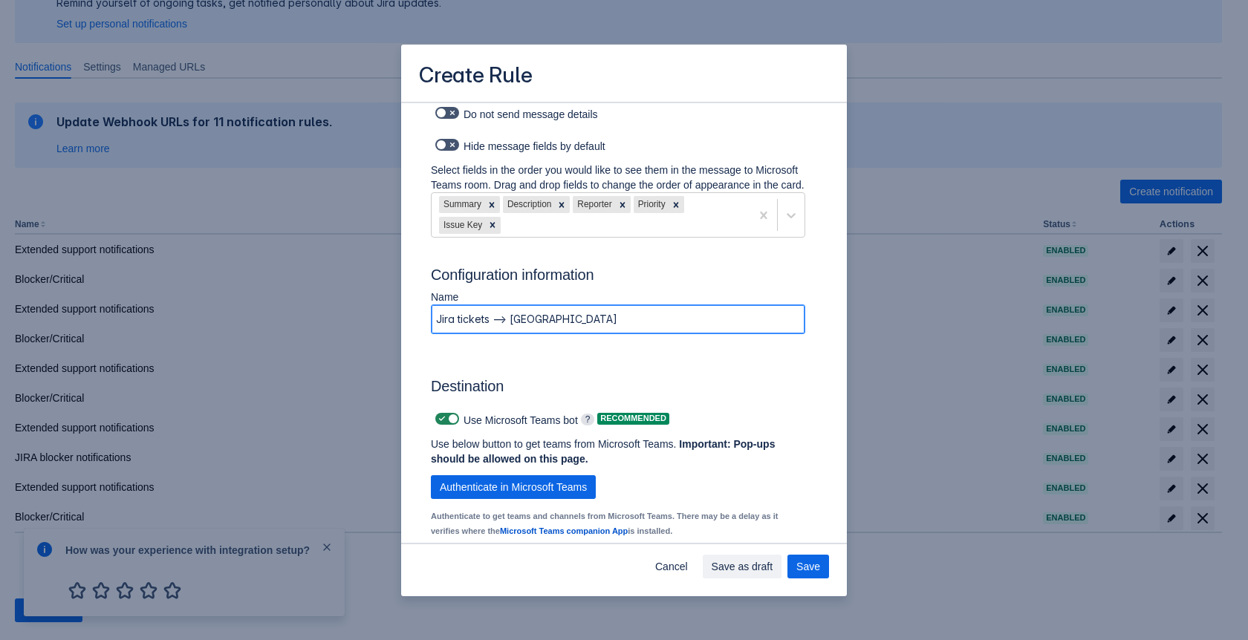
type input "Jira tickets --> [GEOGRAPHIC_DATA]"
type input "project = INFRAAND cf[10010] = "Jira administration (INFRA)""
type input "Jira tickets --> MS T"
type input "project = INFRAAND cf[10010] = "Jira administration (INFRA)""
type input "Jira tickets --> MS [PERSON_NAME]"
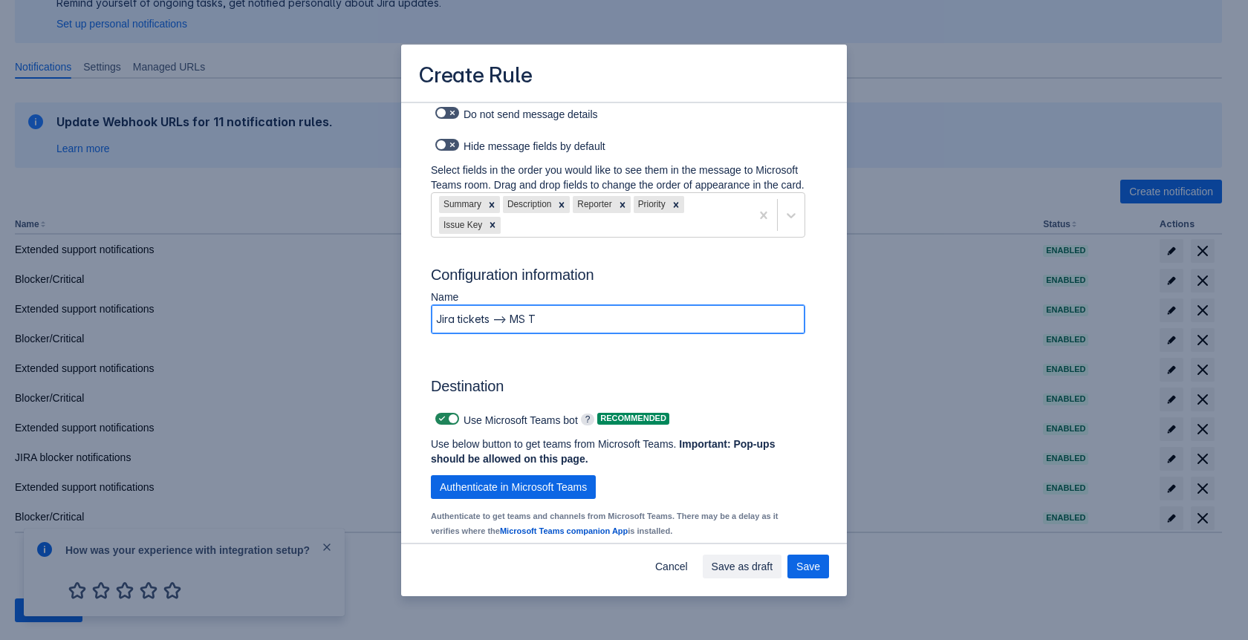
type input "project = INFRAAND cf[10010] = "Jira administration (INFRA)""
type input "Jira tickets --> MS Tea"
type input "project = INFRAAND cf[10010] = "Jira administration (INFRA)""
type input "Jira tickets --> MS Team"
type input "project = INFRAAND cf[10010] = "Jira administration (INFRA)""
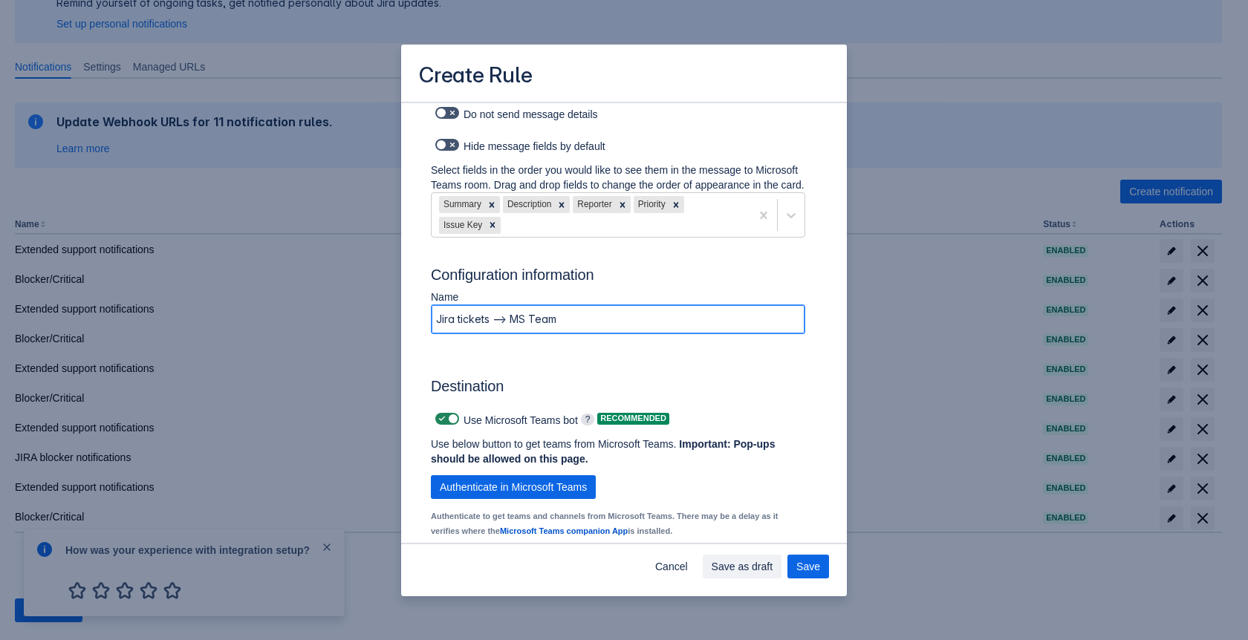
type input "Jira tickets --> MS Teams"
type input "project = INFRAAND cf[10010] = "Jira administration (INFRA)""
click at [452, 333] on input "Jira tickets --> MS Teams" at bounding box center [618, 319] width 373 height 27
type input "Jira tickets --> MS Teams"
type input "project = INFRAAND cf[10010] = "Jira administration (INFRA)""
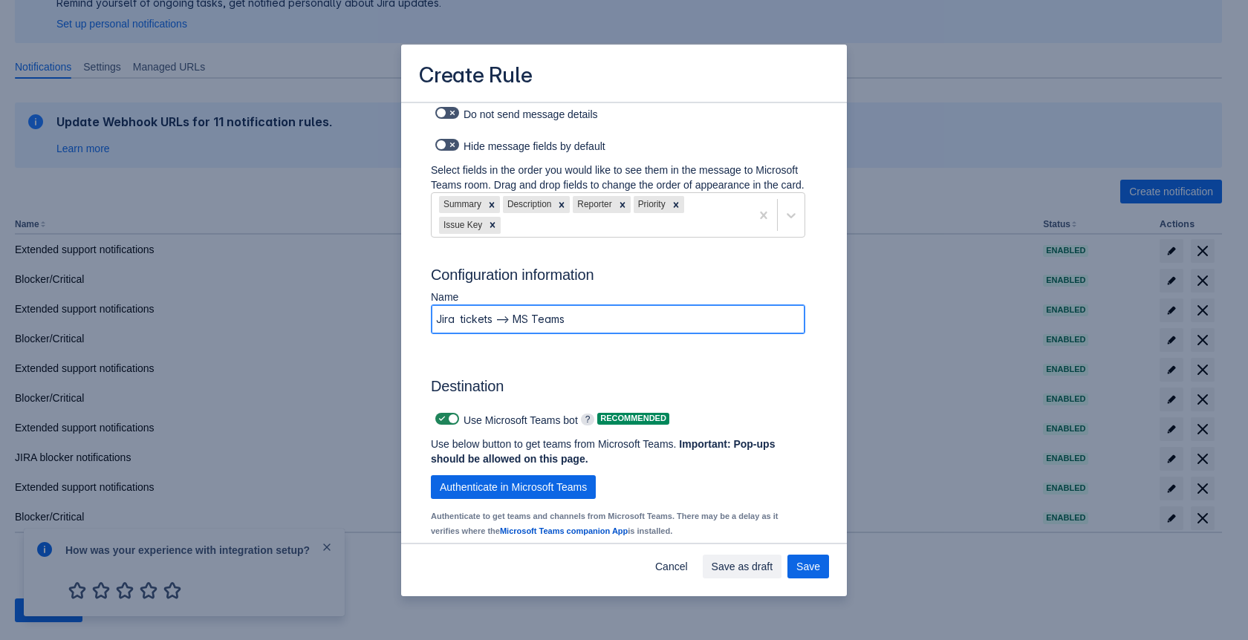
type input "Jira q tickets --> MS Teams"
type input "project = INFRAAND cf[10010] = "Jira administration (INFRA)""
type input "Jira qu tickets --> MS Teams"
type input "project = INFRAAND cf[10010] = "Jira administration (INFRA)""
type input "Jira que tickets --> MS Teams"
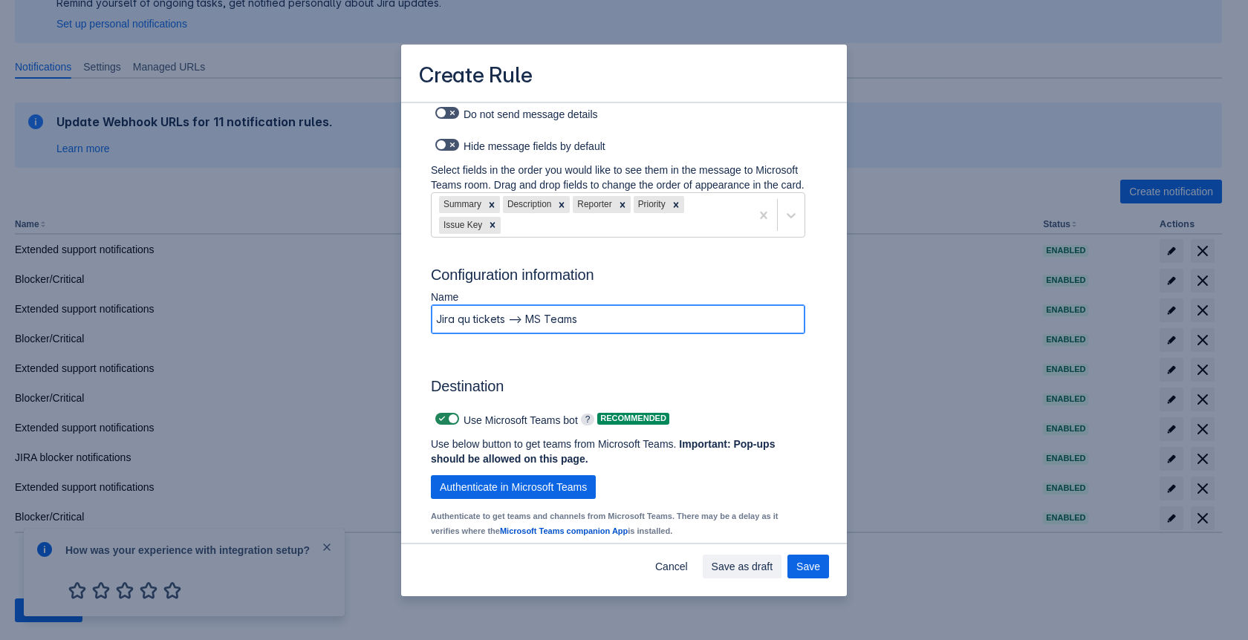
type input "project = INFRAAND cf[10010] = "Jira administration (INFRA)""
type input "Jira queu tickets --> MS Teams"
type input "project = INFRAAND cf[10010] = "Jira administration (INFRA)""
type input "Jira queue tickets --> MS Teams"
type input "project = INFRAAND cf[10010] = "Jira administration (INFRA)""
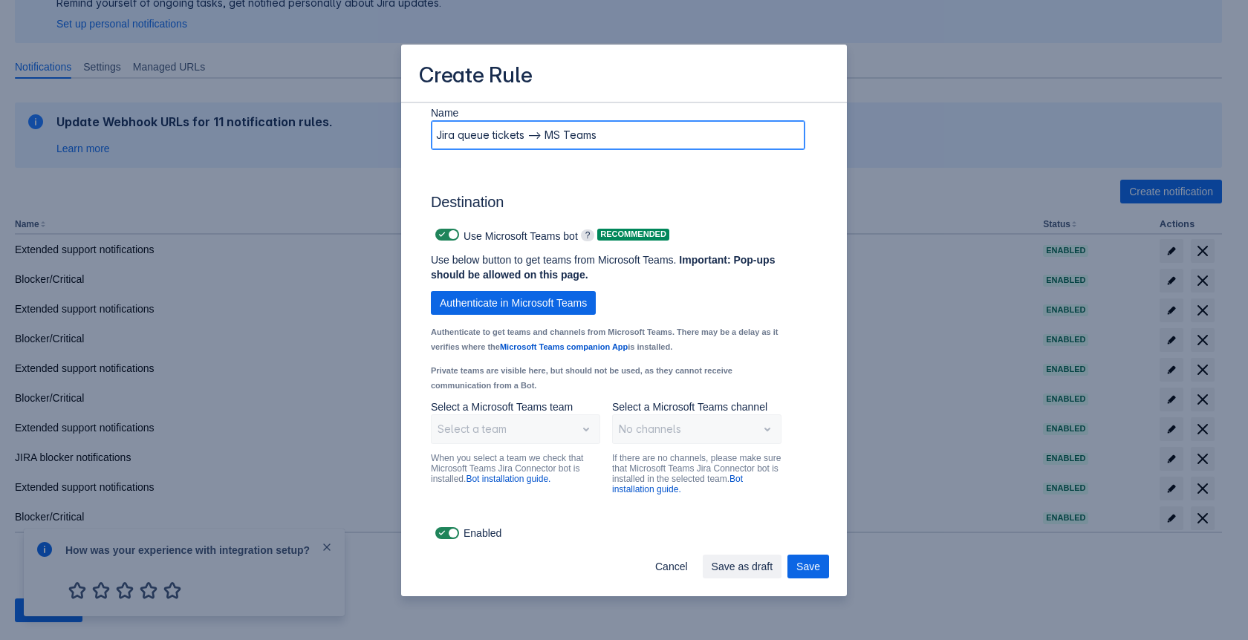
scroll to position [870, 0]
type input "Jira queue tickets --> MS Teams"
click at [452, 237] on span "Scrollable content" at bounding box center [453, 234] width 12 height 12
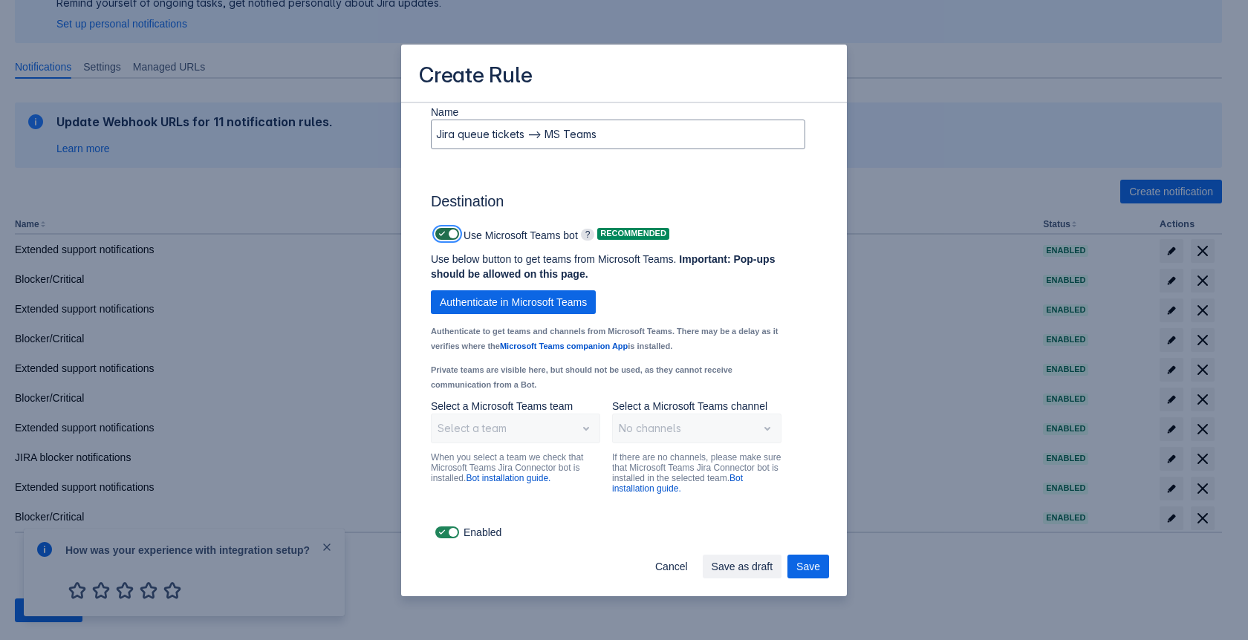
click at [445, 237] on input "Scrollable content" at bounding box center [440, 235] width 10 height 10
checkbox input "false"
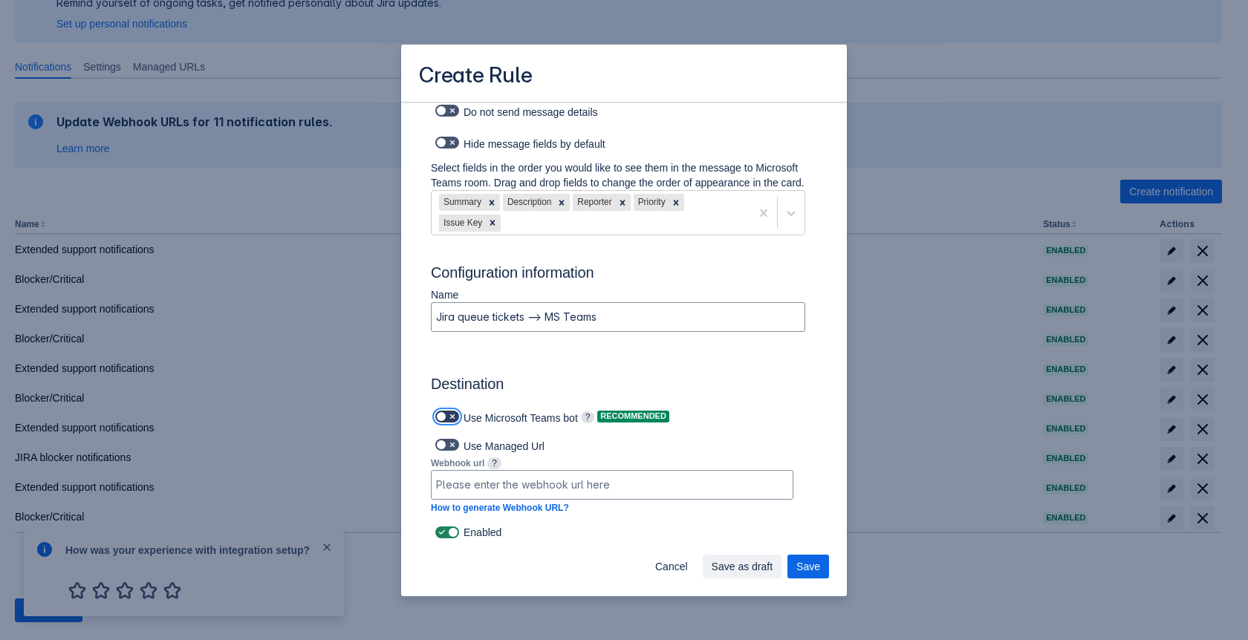
scroll to position [687, 0]
click at [805, 568] on span "Save" at bounding box center [809, 567] width 24 height 24
type input "project = INFRAAND cf[10010] = "Jira administration (INFRA)""
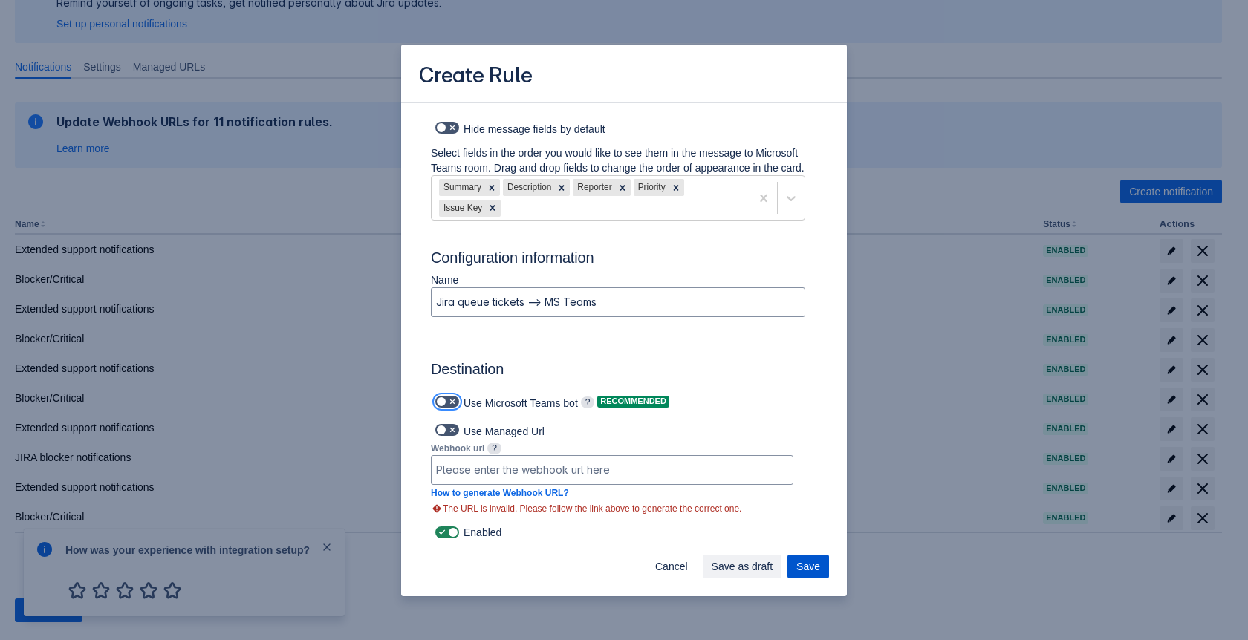
scroll to position [702, 0]
click at [755, 568] on span "Save as draft" at bounding box center [743, 567] width 62 height 24
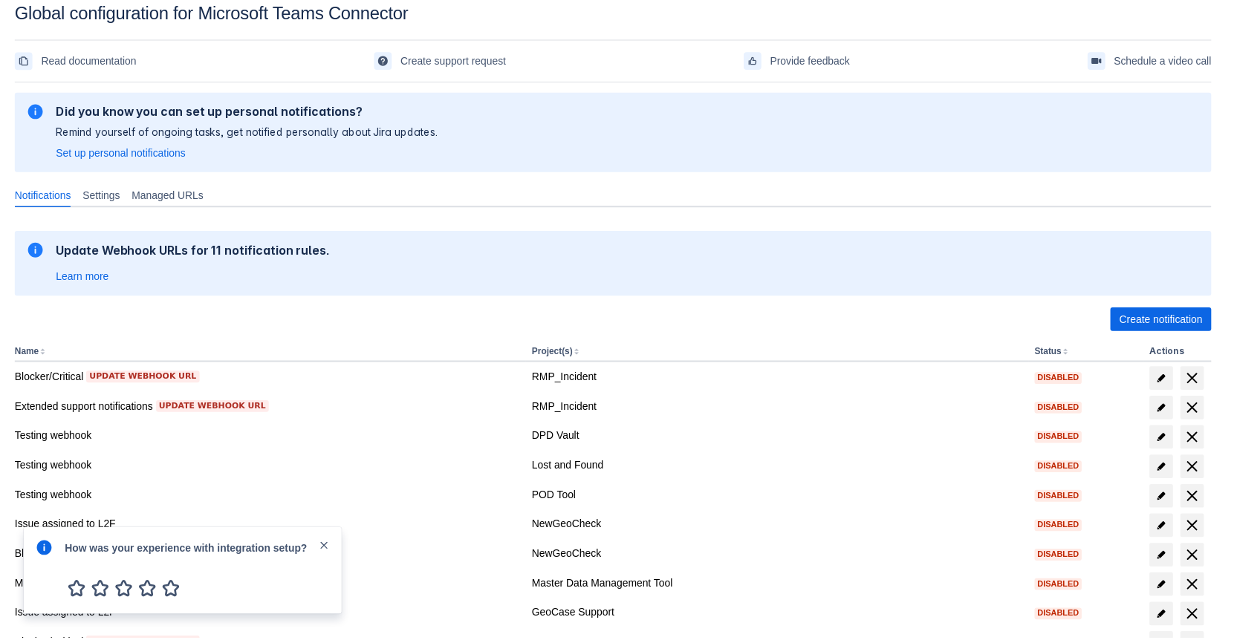
scroll to position [150, 0]
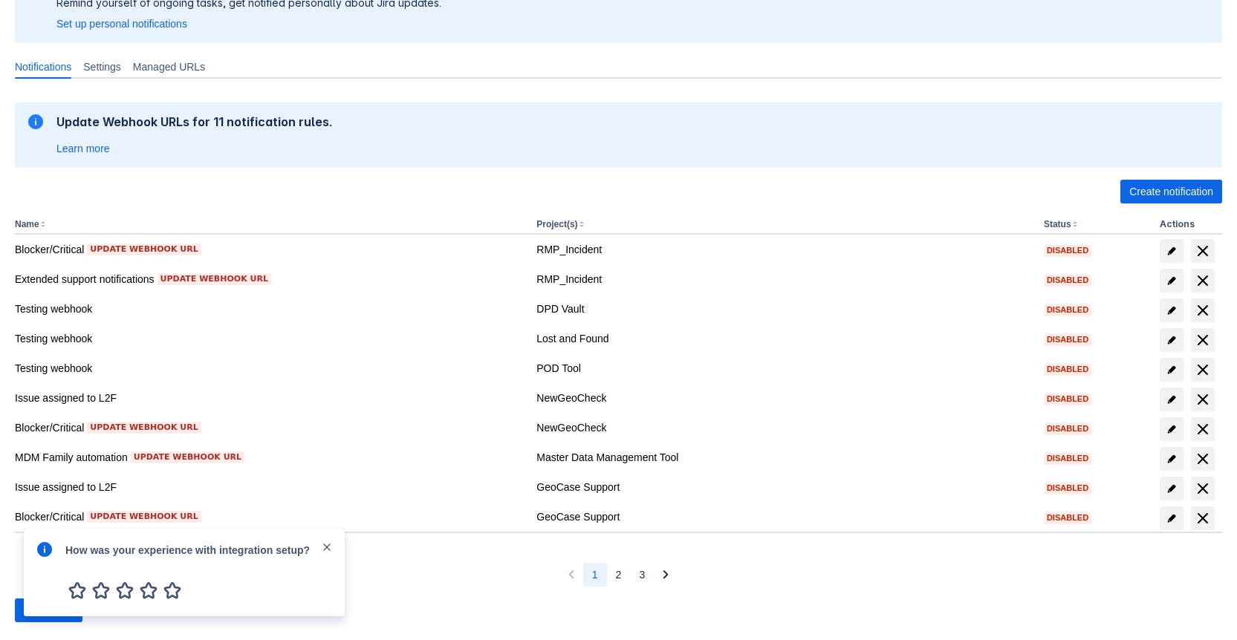
click at [326, 545] on span "close" at bounding box center [327, 548] width 12 height 12
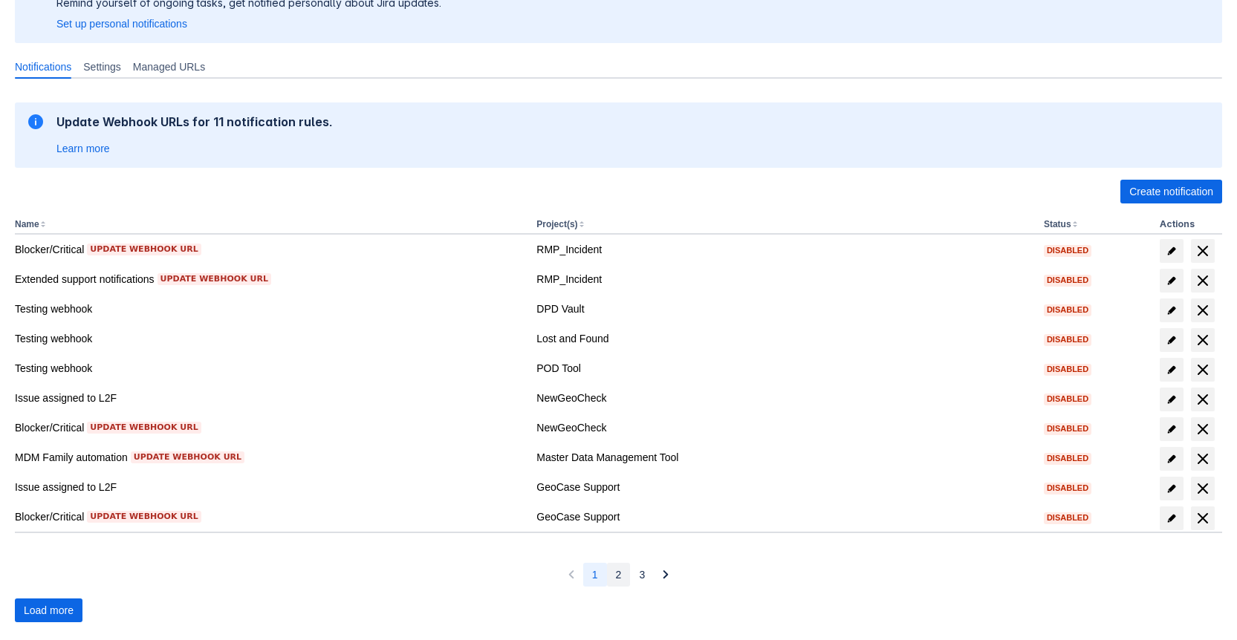
click at [616, 573] on span "2" at bounding box center [619, 575] width 6 height 24
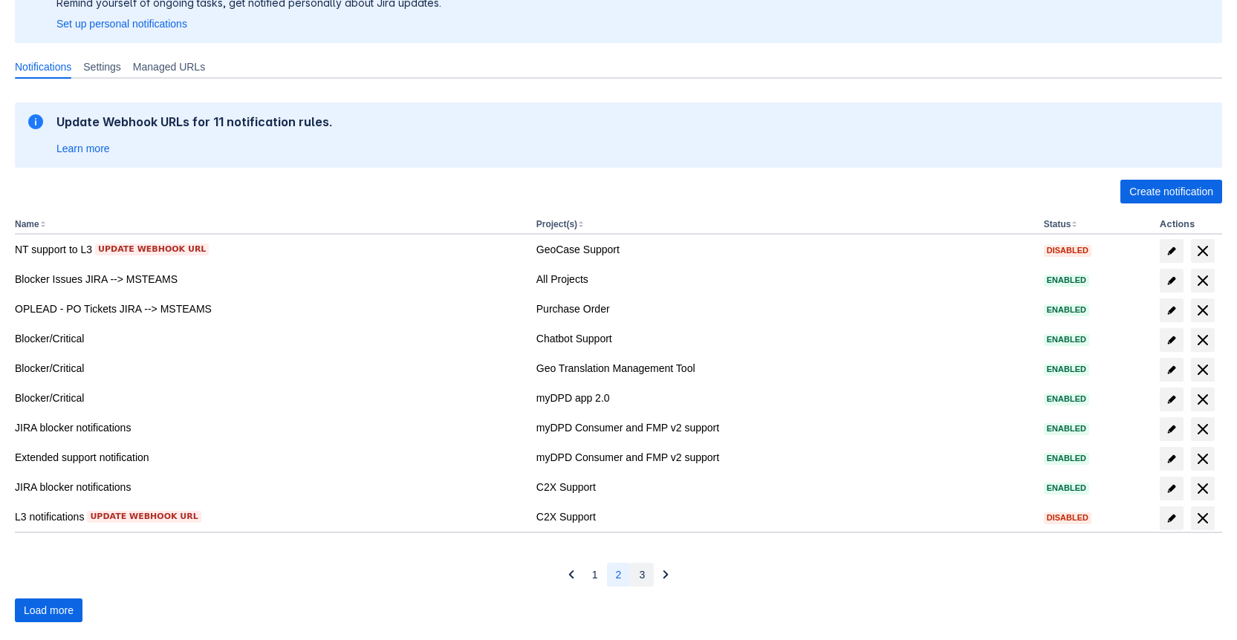
click at [639, 577] on span "3" at bounding box center [642, 575] width 6 height 24
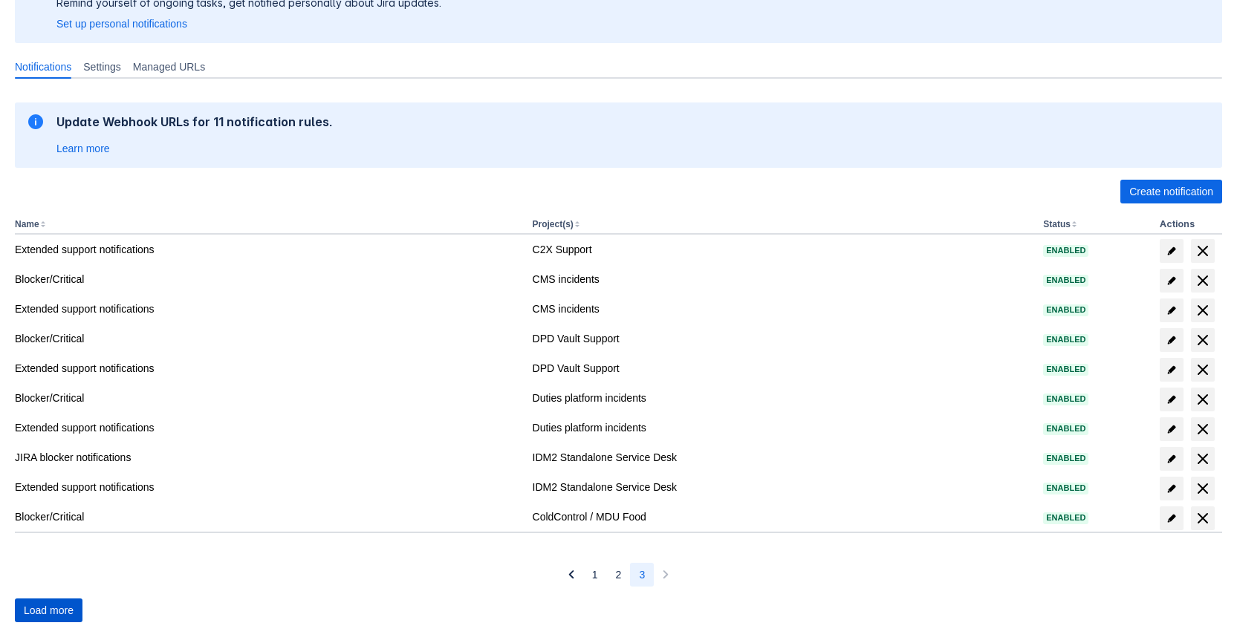
click at [59, 609] on span "Load more" at bounding box center [49, 611] width 50 height 24
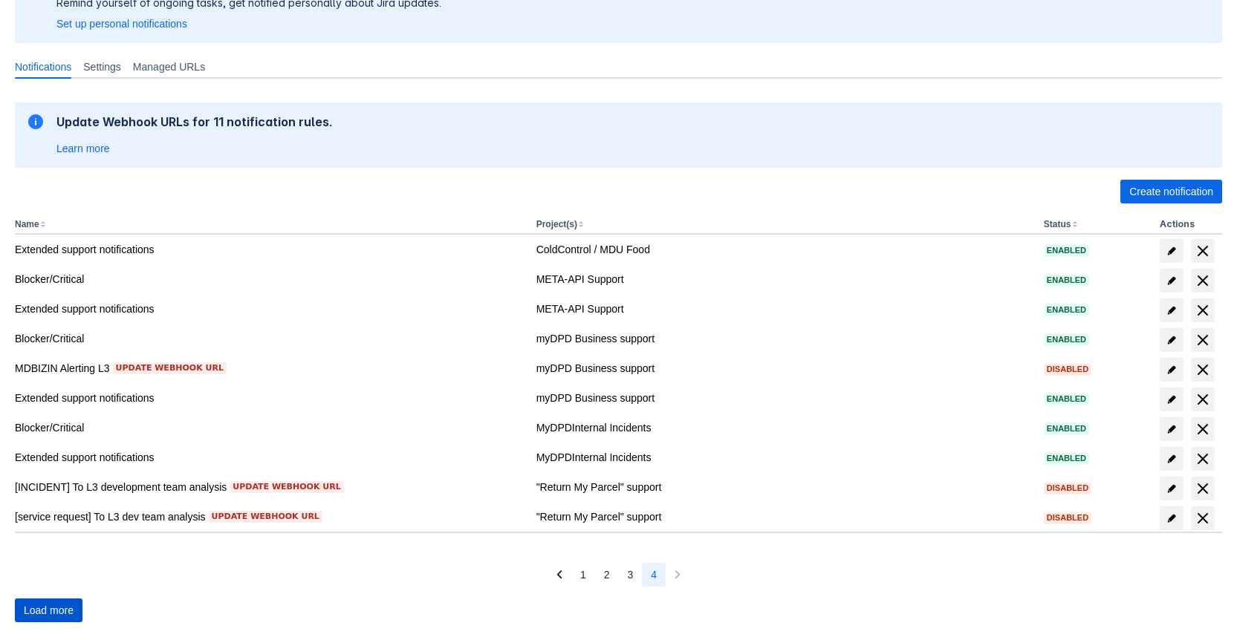
click at [59, 609] on span "Load more" at bounding box center [49, 611] width 50 height 24
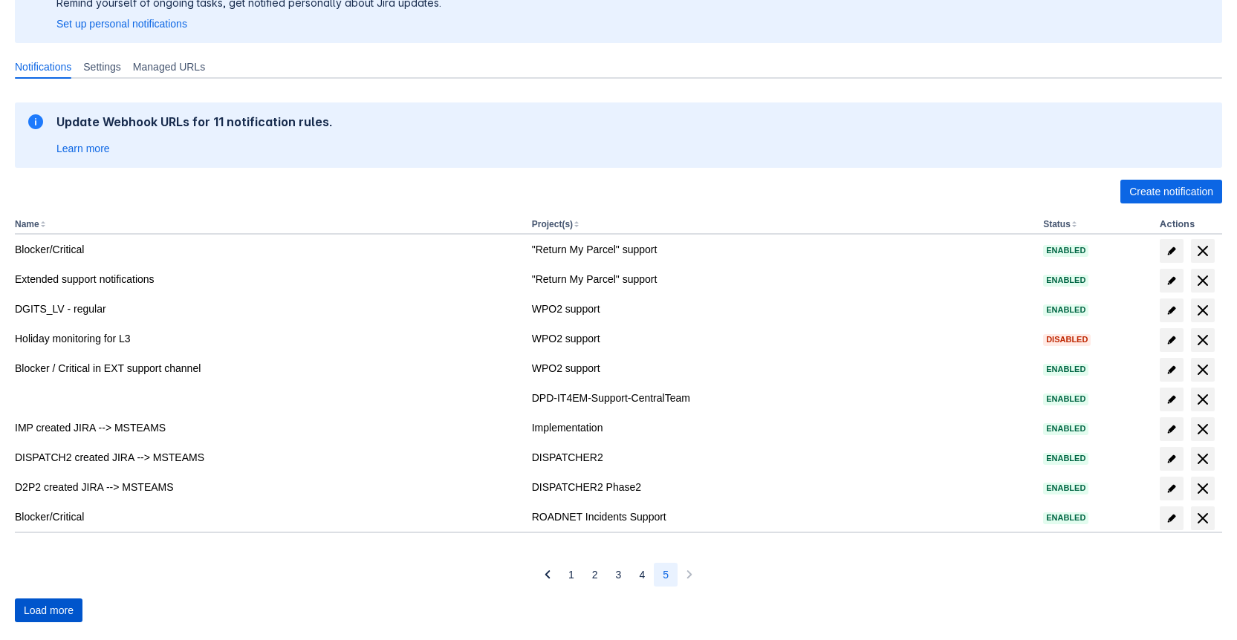
click at [59, 609] on span "Load more" at bounding box center [49, 611] width 50 height 24
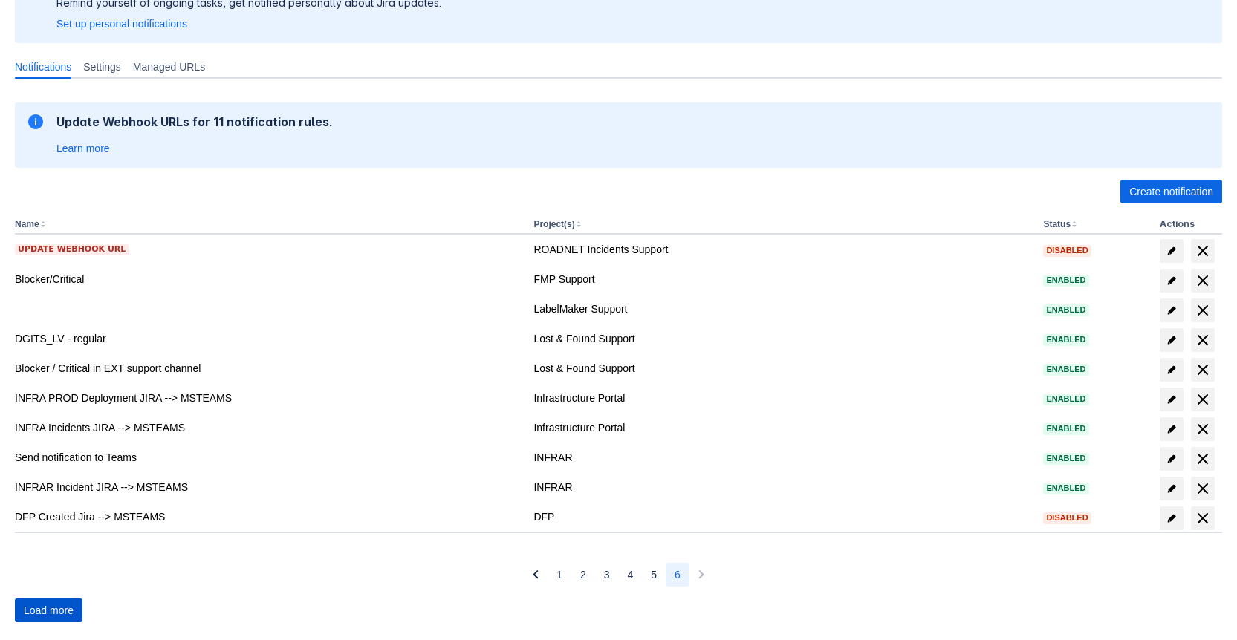
click at [59, 609] on span "Load more" at bounding box center [49, 611] width 50 height 24
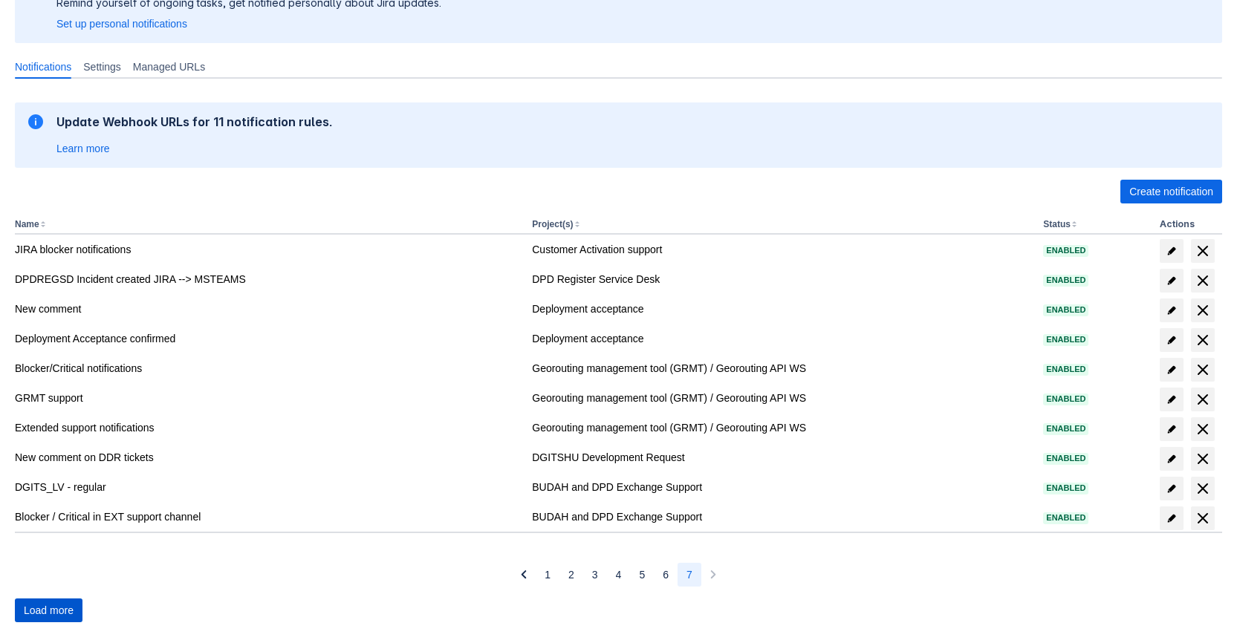
click at [59, 609] on span "Load more" at bounding box center [49, 611] width 50 height 24
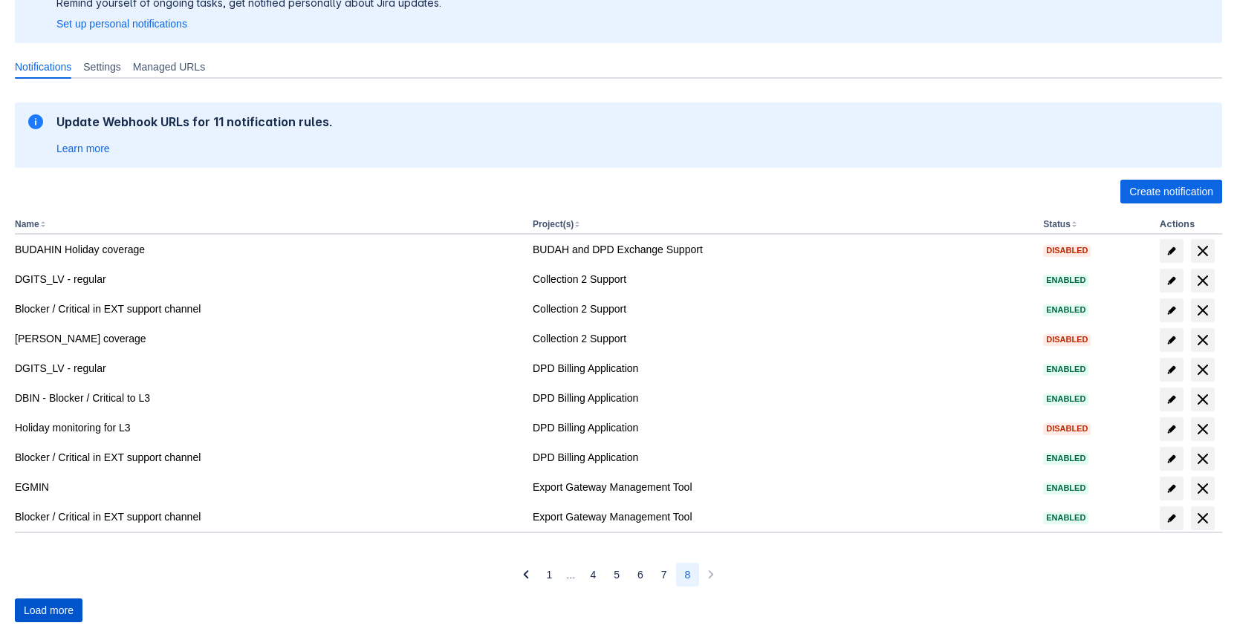
click at [59, 609] on span "Load more" at bounding box center [49, 611] width 50 height 24
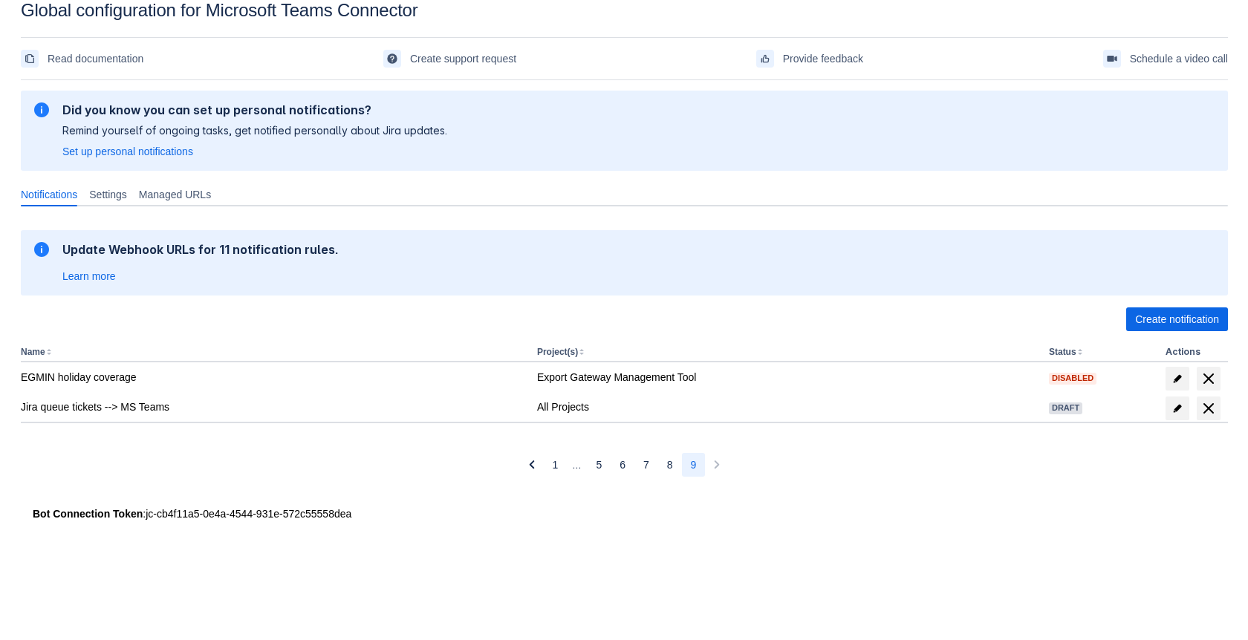
scroll to position [22, 0]
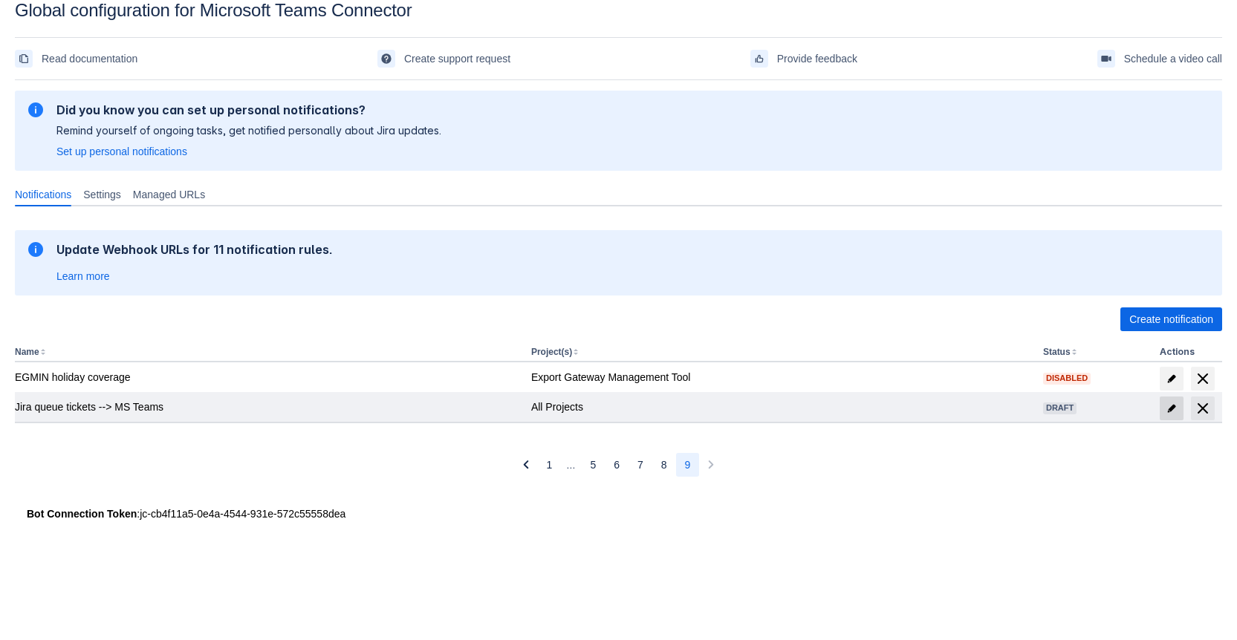
click at [1172, 409] on span "edit" at bounding box center [1172, 409] width 12 height 12
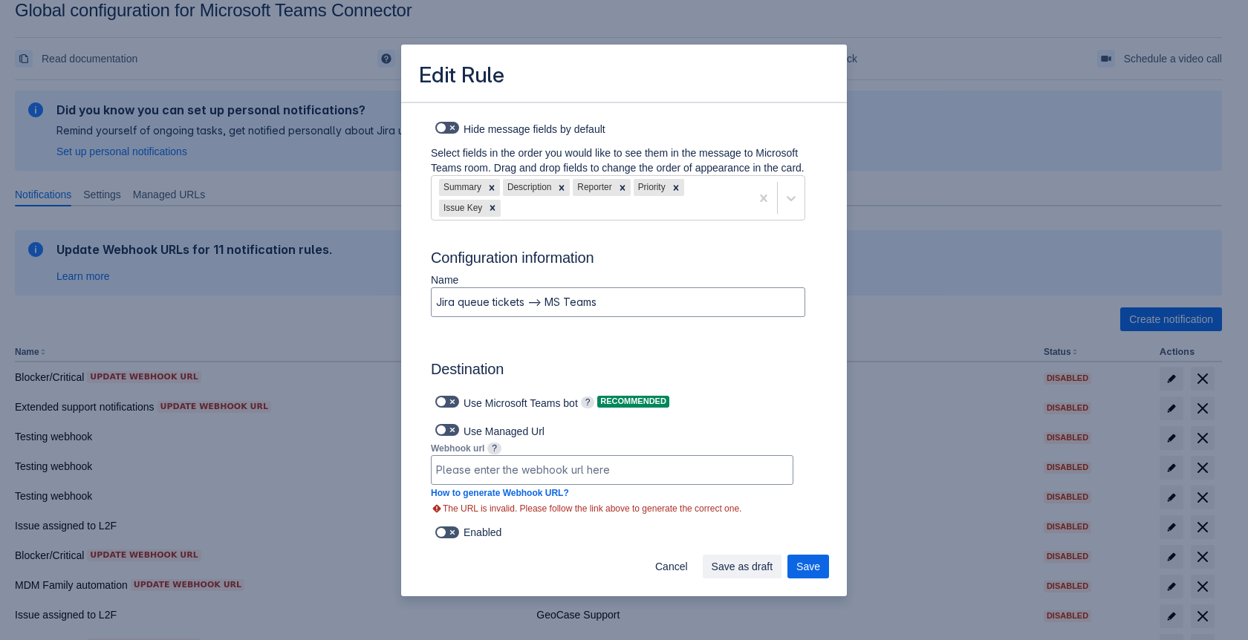
scroll to position [702, 0]
click at [559, 474] on input at bounding box center [612, 470] width 361 height 27
paste input "[URL][DOMAIN_NAME]"
type input "project = INFRAAND cf[10010] = "Jira administration (INFRA)""
type input "[URL][DOMAIN_NAME]"
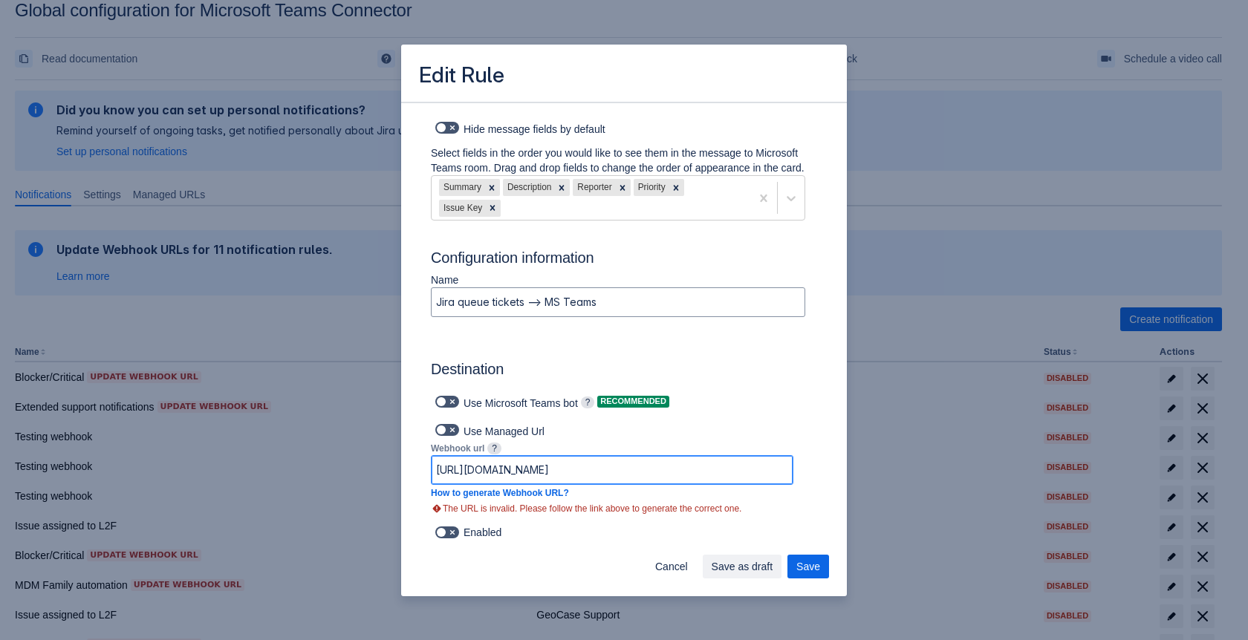
scroll to position [687, 0]
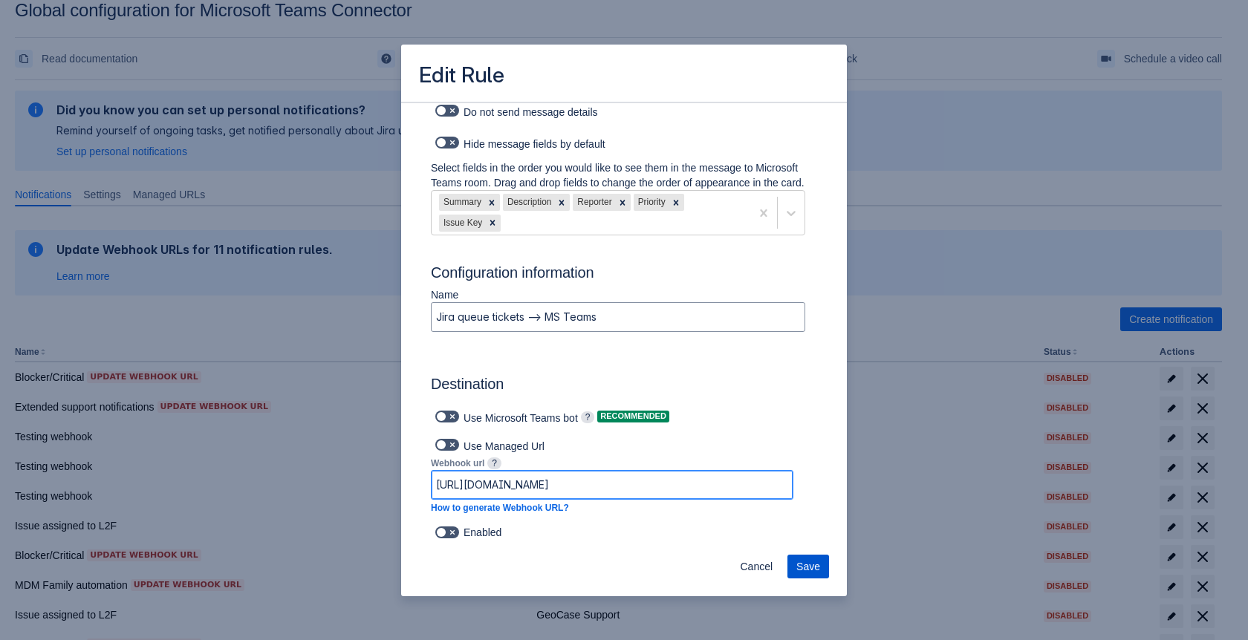
click at [817, 568] on span "Save" at bounding box center [809, 567] width 24 height 24
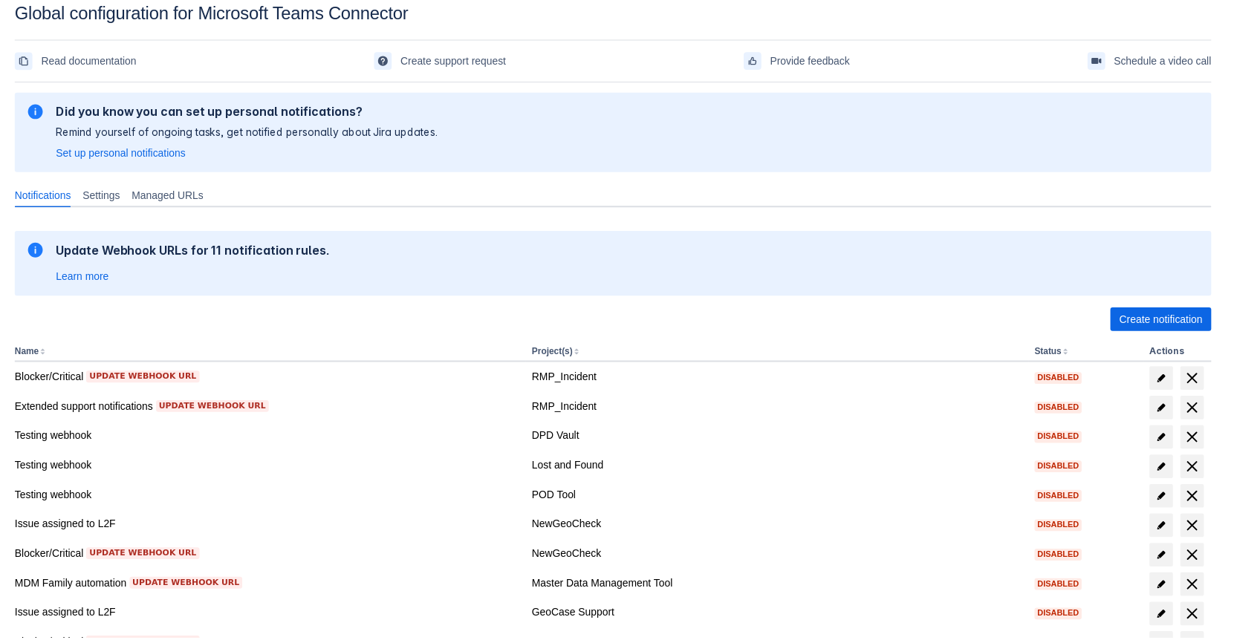
scroll to position [126, 0]
